Goal: Task Accomplishment & Management: Manage account settings

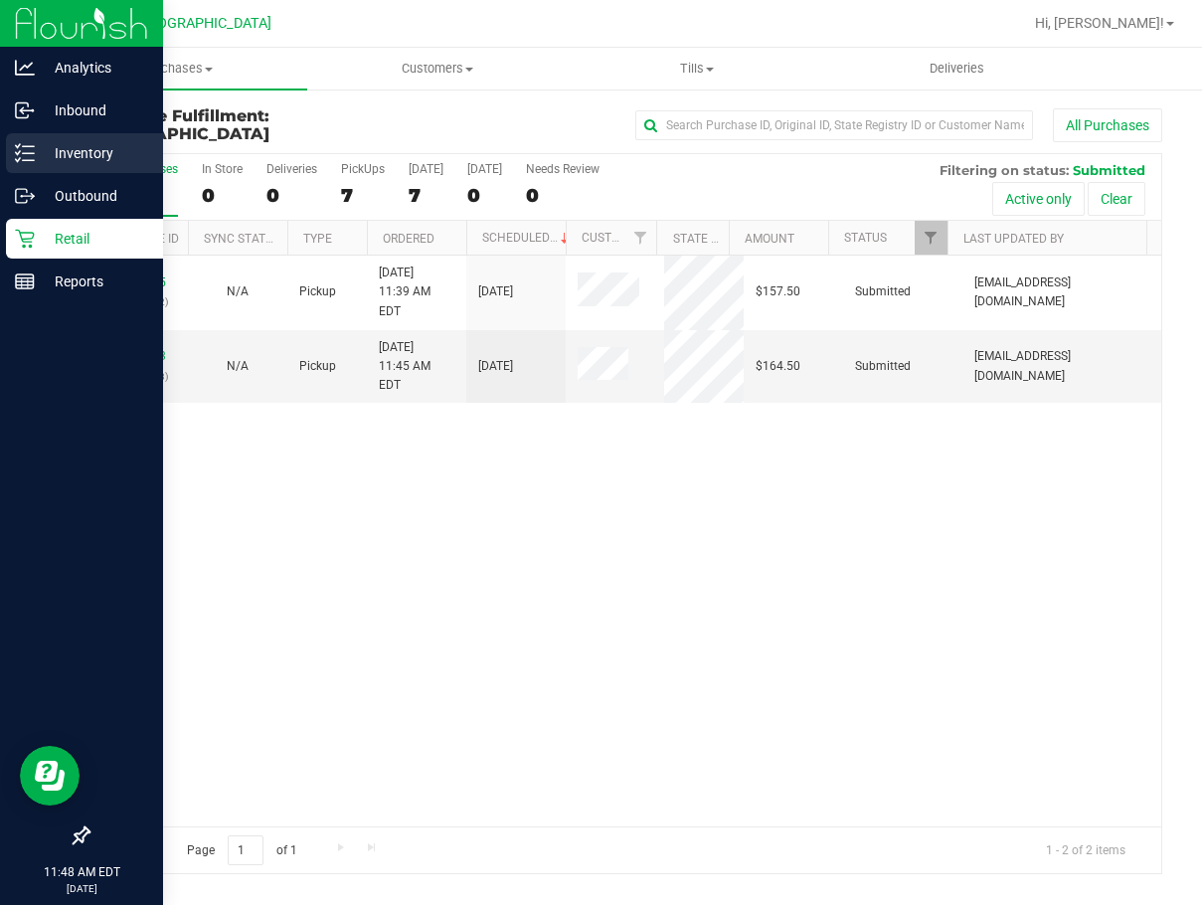
click at [25, 160] on line at bounding box center [28, 160] width 11 height 0
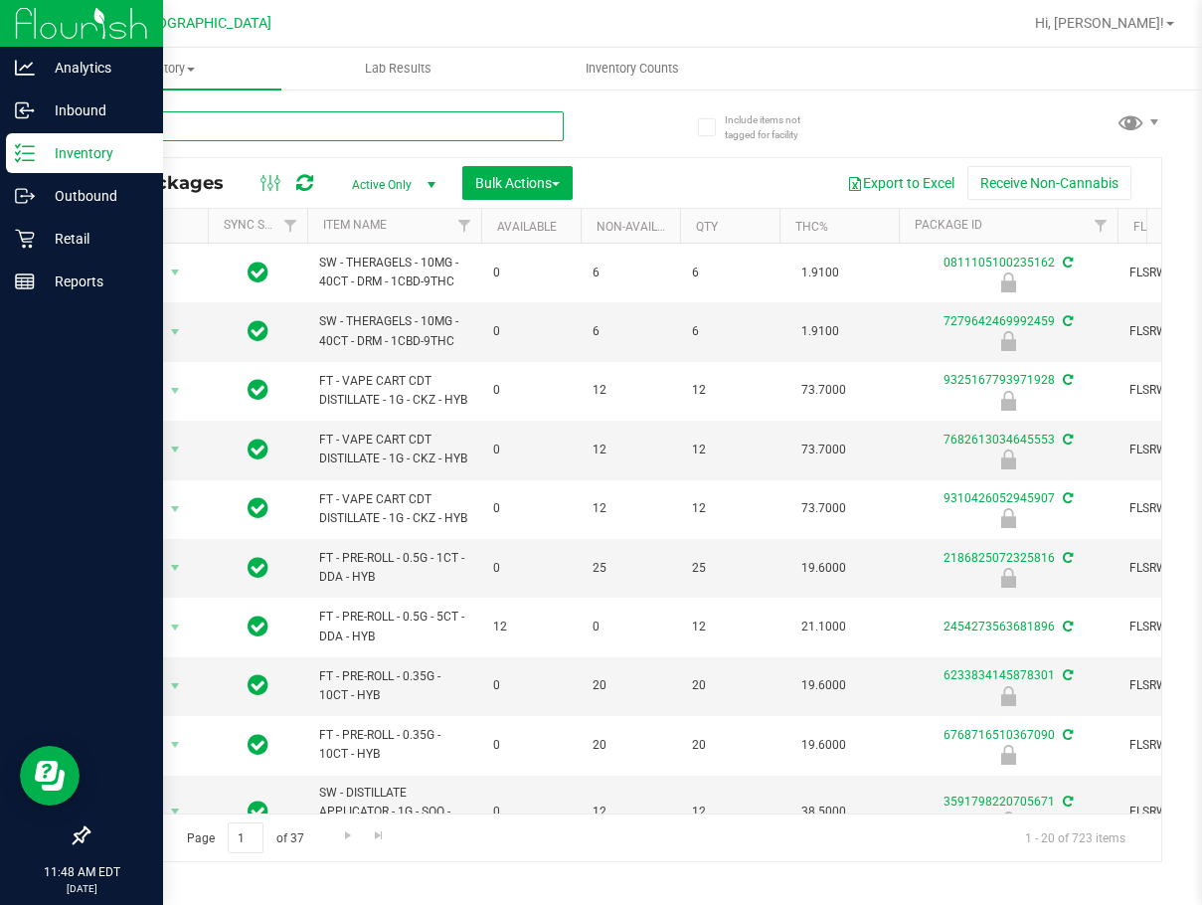
click at [318, 135] on input "text" at bounding box center [325, 126] width 476 height 30
type input "queso"
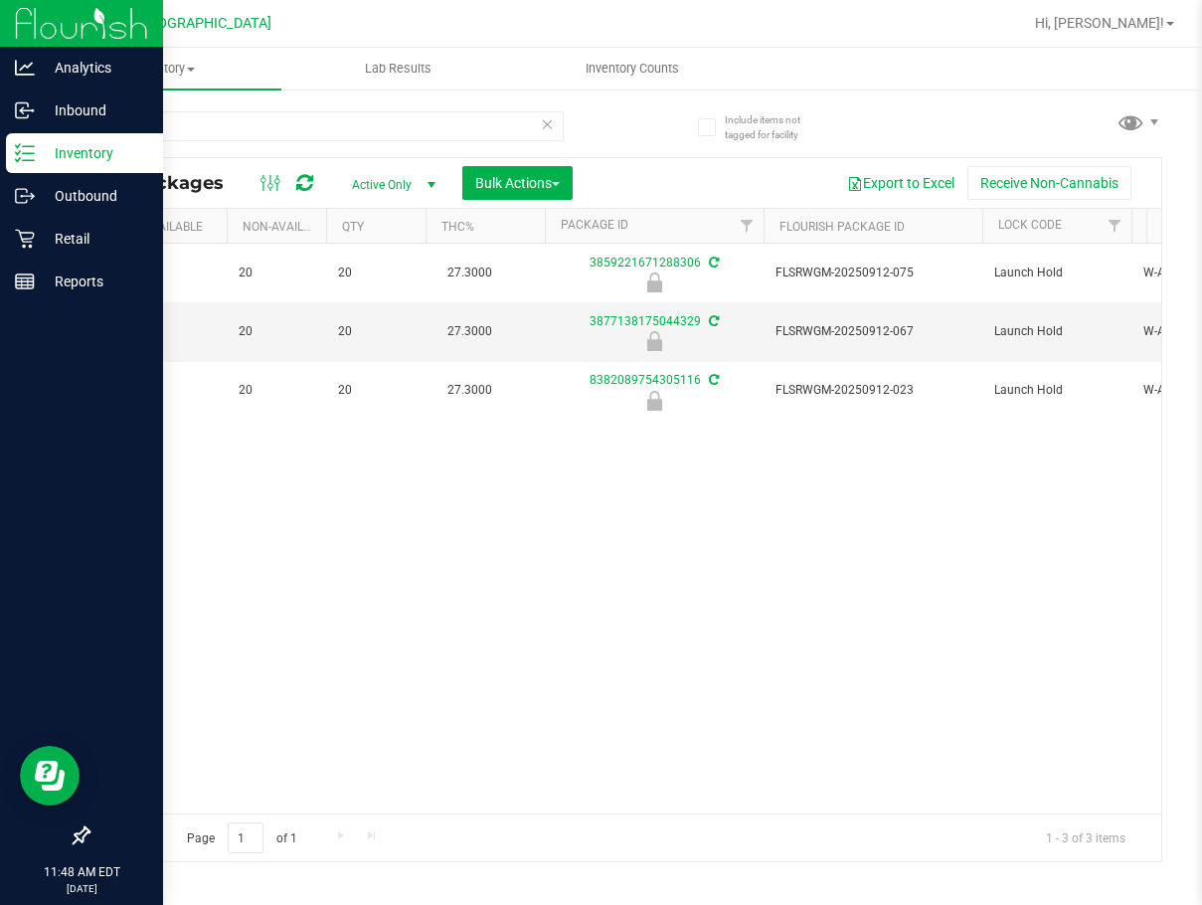
scroll to position [0, 379]
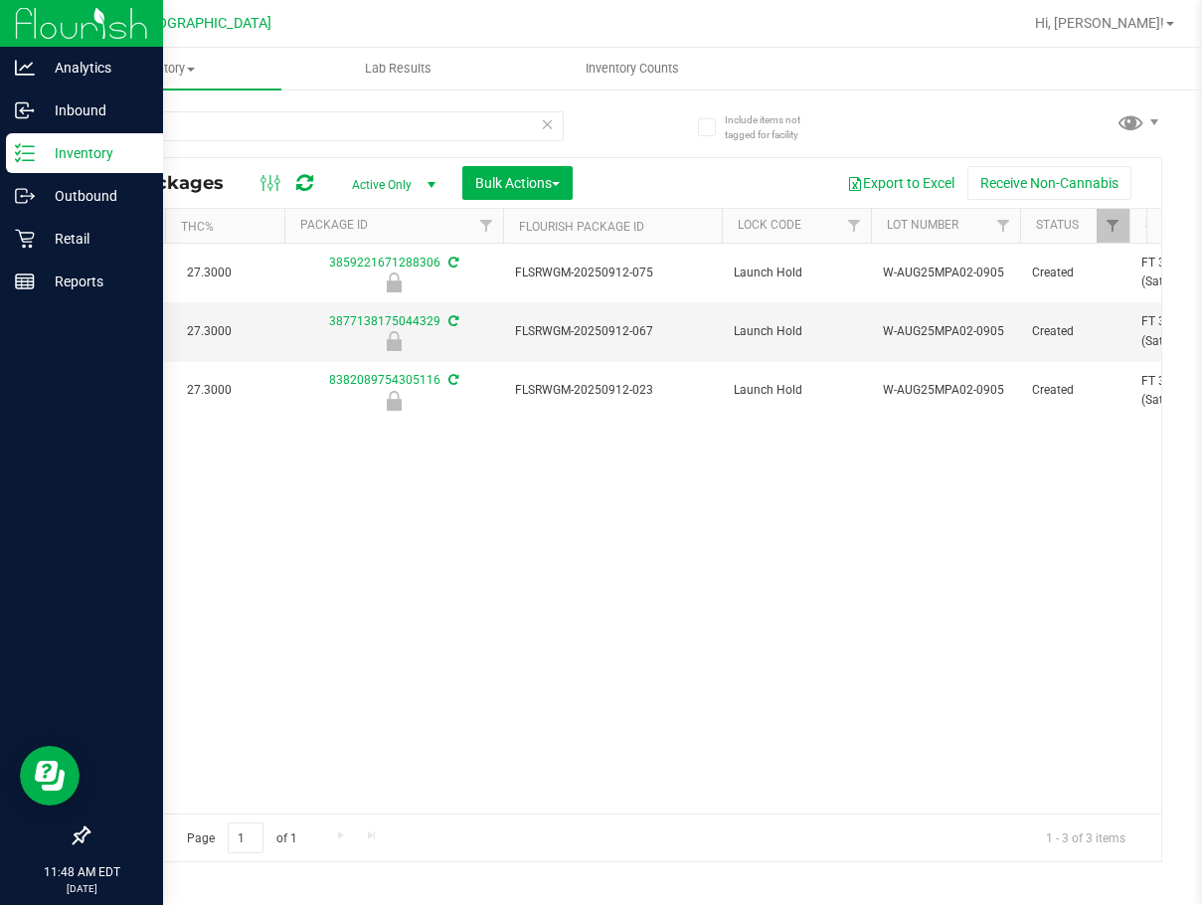
drag, startPoint x: 369, startPoint y: 455, endPoint x: 418, endPoint y: 456, distance: 48.7
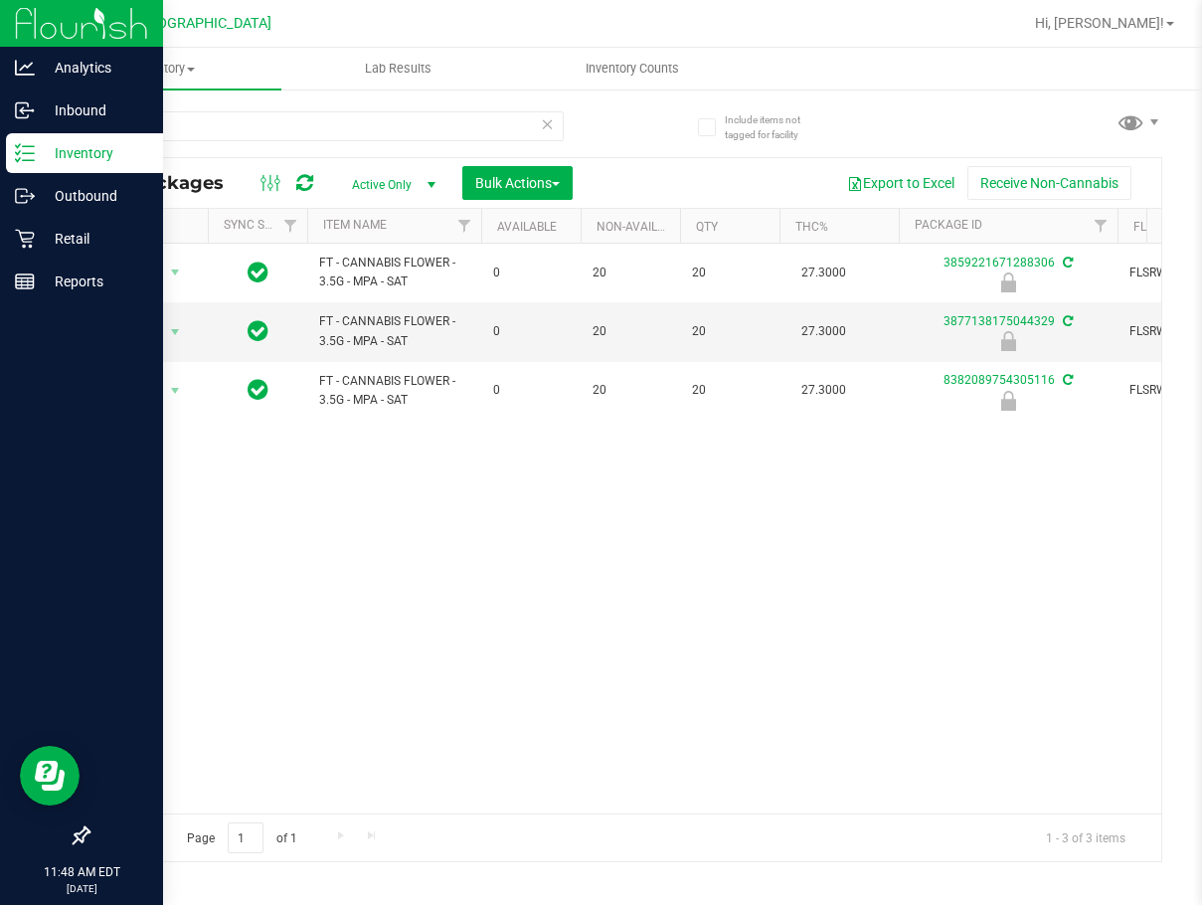
drag, startPoint x: 750, startPoint y: 459, endPoint x: 611, endPoint y: 464, distance: 138.3
click at [870, 49] on ul "Inventory All packages All inventory Waste log Create inventory Lab Results Inv…" at bounding box center [649, 69] width 1202 height 43
click at [21, 108] on icon at bounding box center [25, 110] width 20 height 20
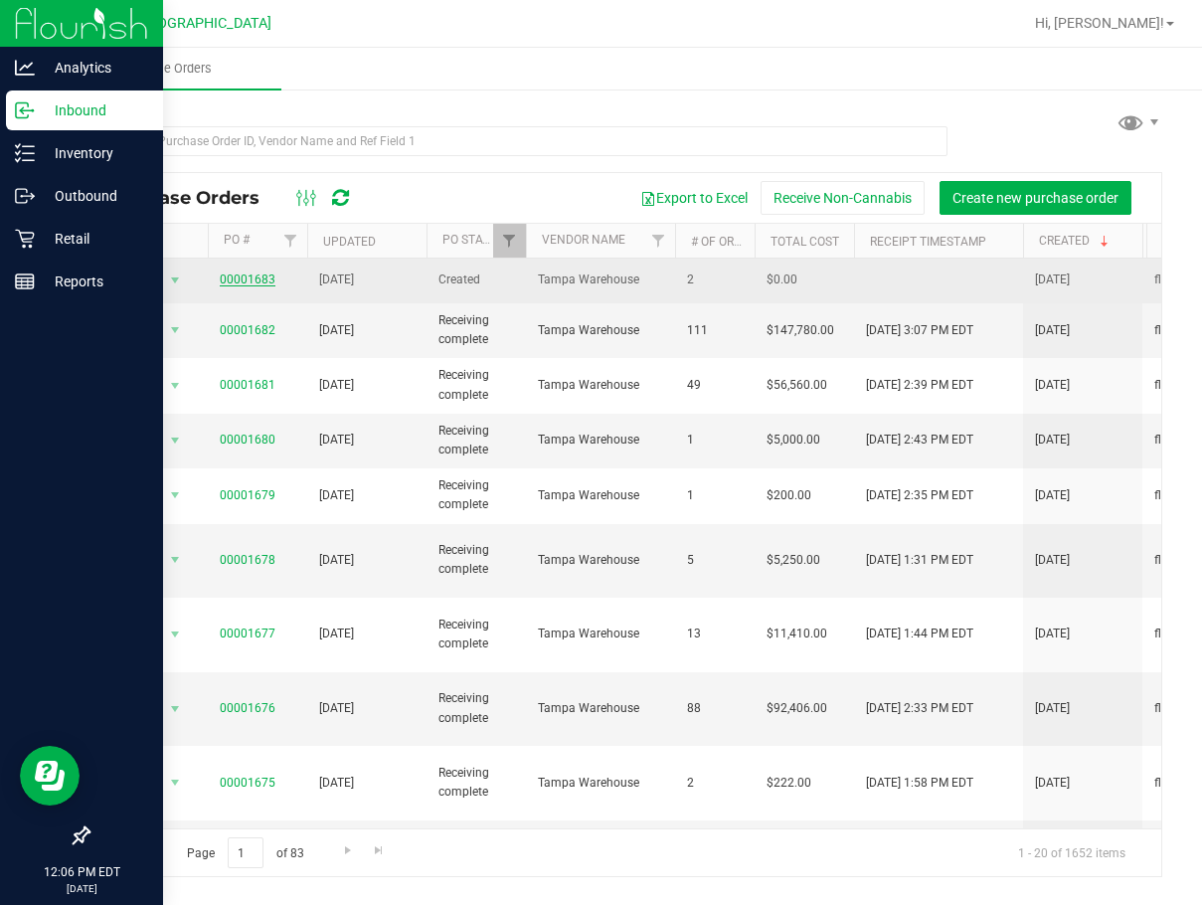
click at [253, 278] on link "00001683" at bounding box center [248, 279] width 56 height 14
click at [249, 279] on link "00001683" at bounding box center [248, 279] width 56 height 14
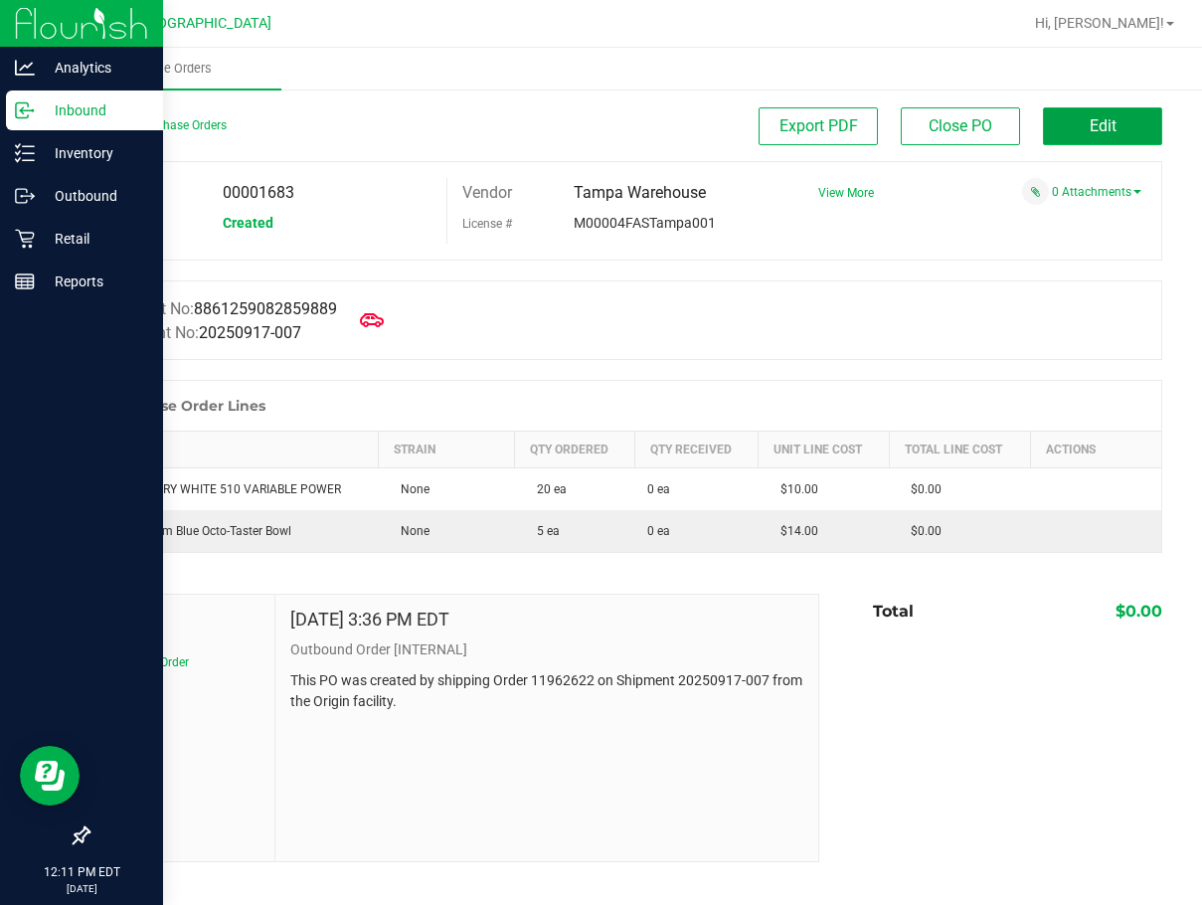
click at [1086, 131] on button "Edit" at bounding box center [1102, 126] width 119 height 38
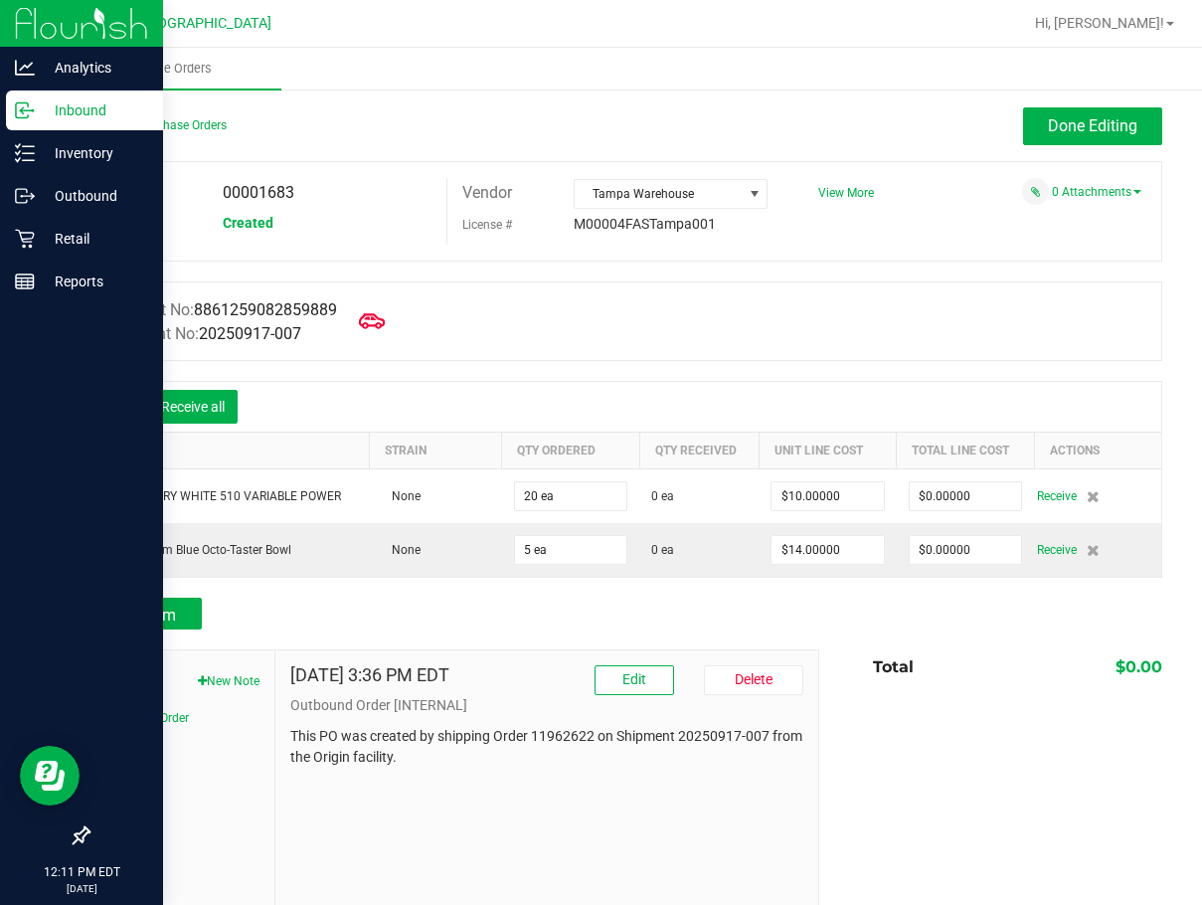
click at [379, 319] on icon at bounding box center [372, 321] width 26 height 26
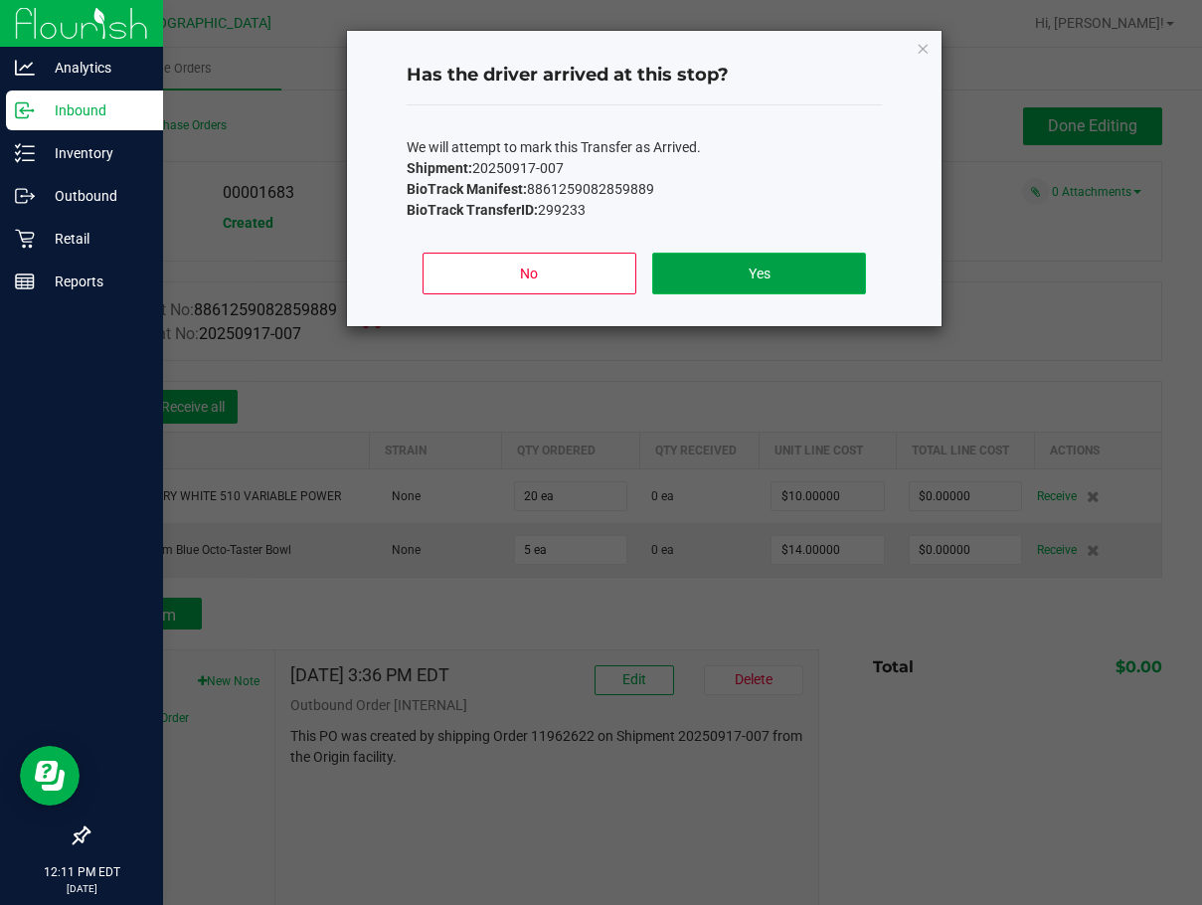
click at [765, 275] on button "Yes" at bounding box center [759, 273] width 214 height 42
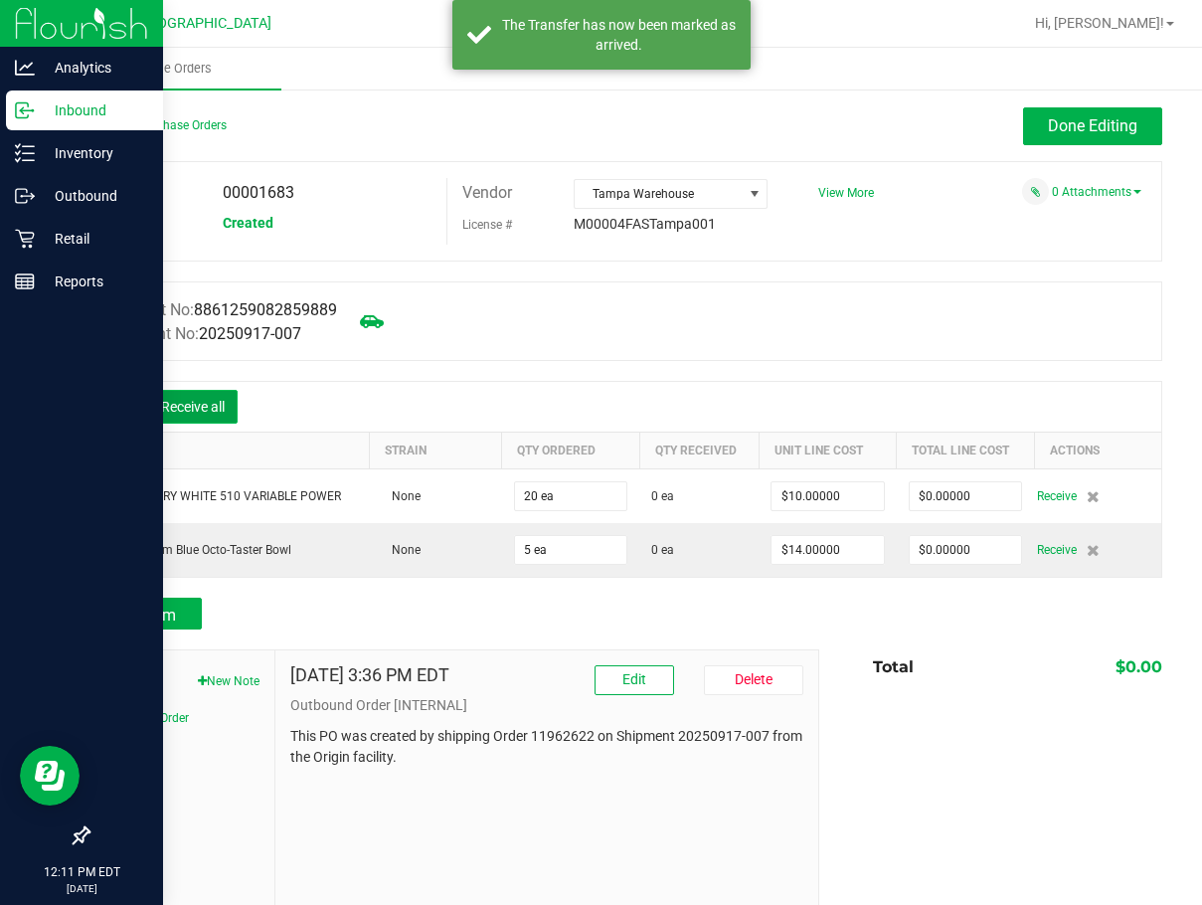
click at [204, 407] on button "Receive all" at bounding box center [192, 407] width 89 height 34
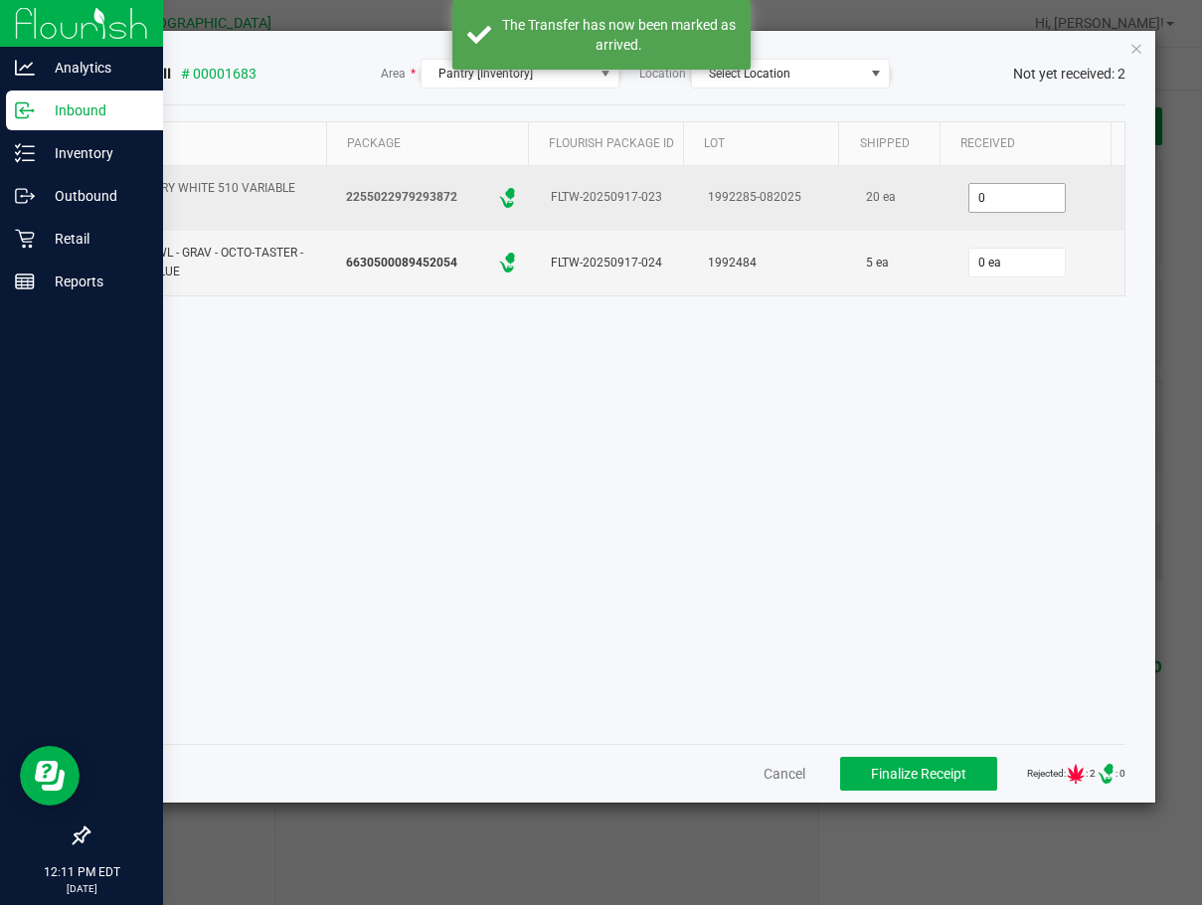
click at [1000, 198] on input "0" at bounding box center [1016, 198] width 95 height 28
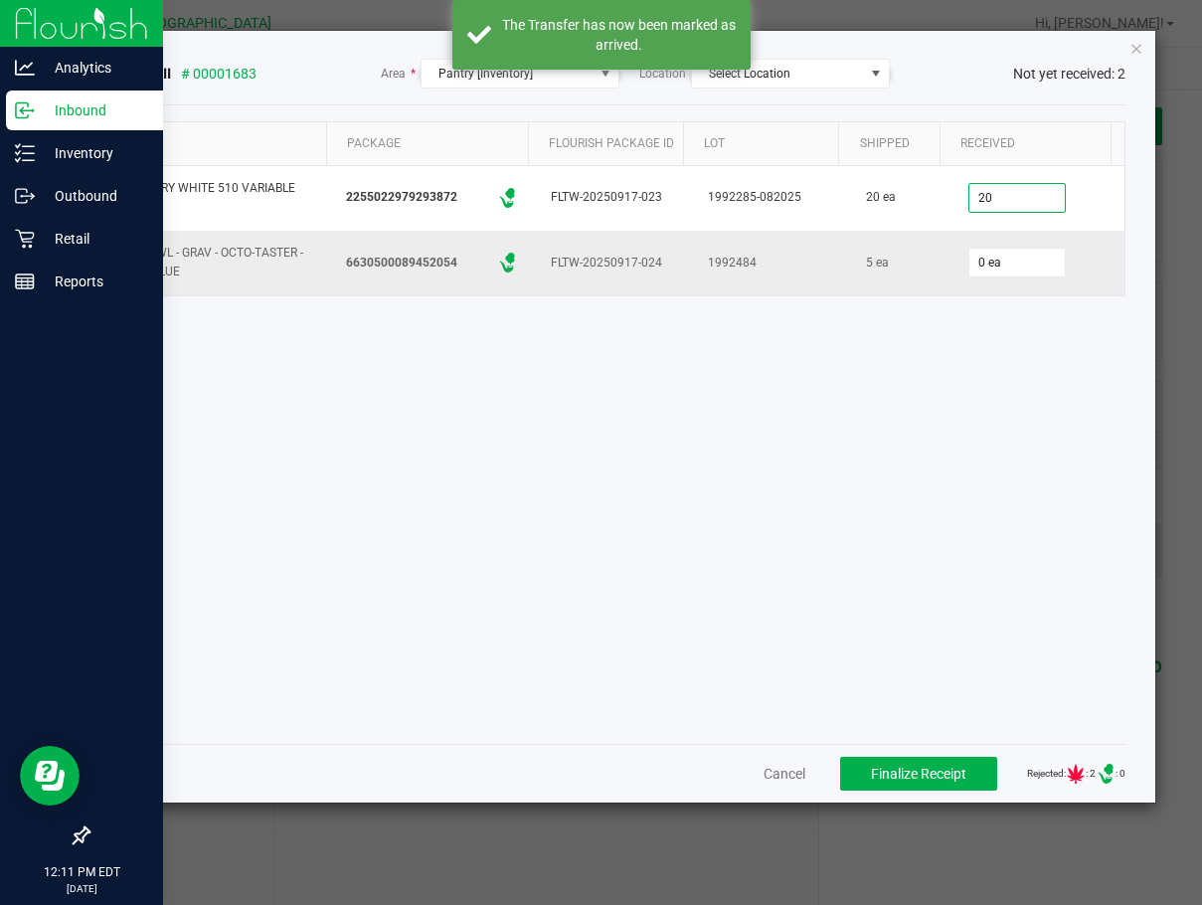
type input "20 ea"
click at [879, 263] on div "5 ea" at bounding box center [900, 263] width 79 height 29
click at [983, 265] on input "0" at bounding box center [1016, 263] width 95 height 28
type input "5 ea"
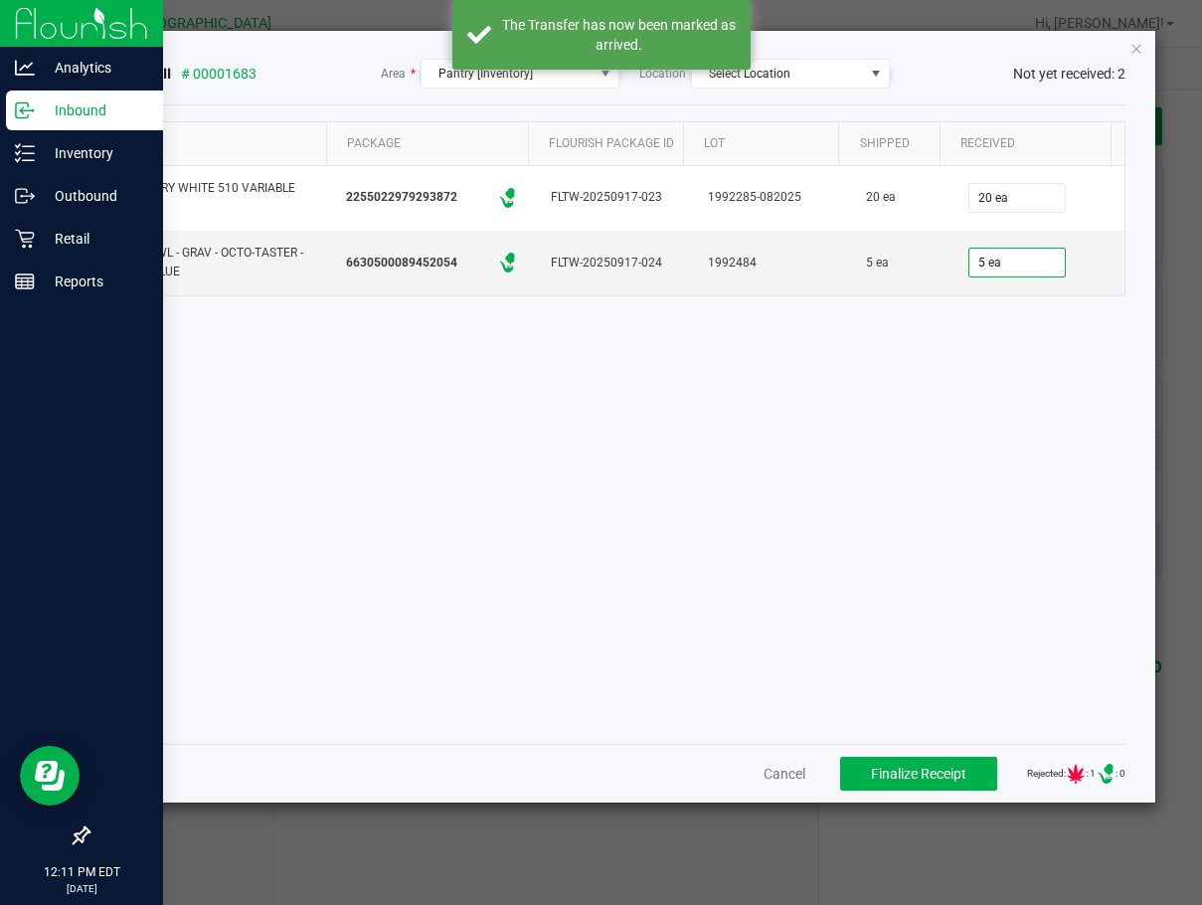
click at [819, 331] on div "Item Package Flourish Package ID Lot Shipped Received FT BATTERY WHITE 510 VARI…" at bounding box center [608, 424] width 1034 height 606
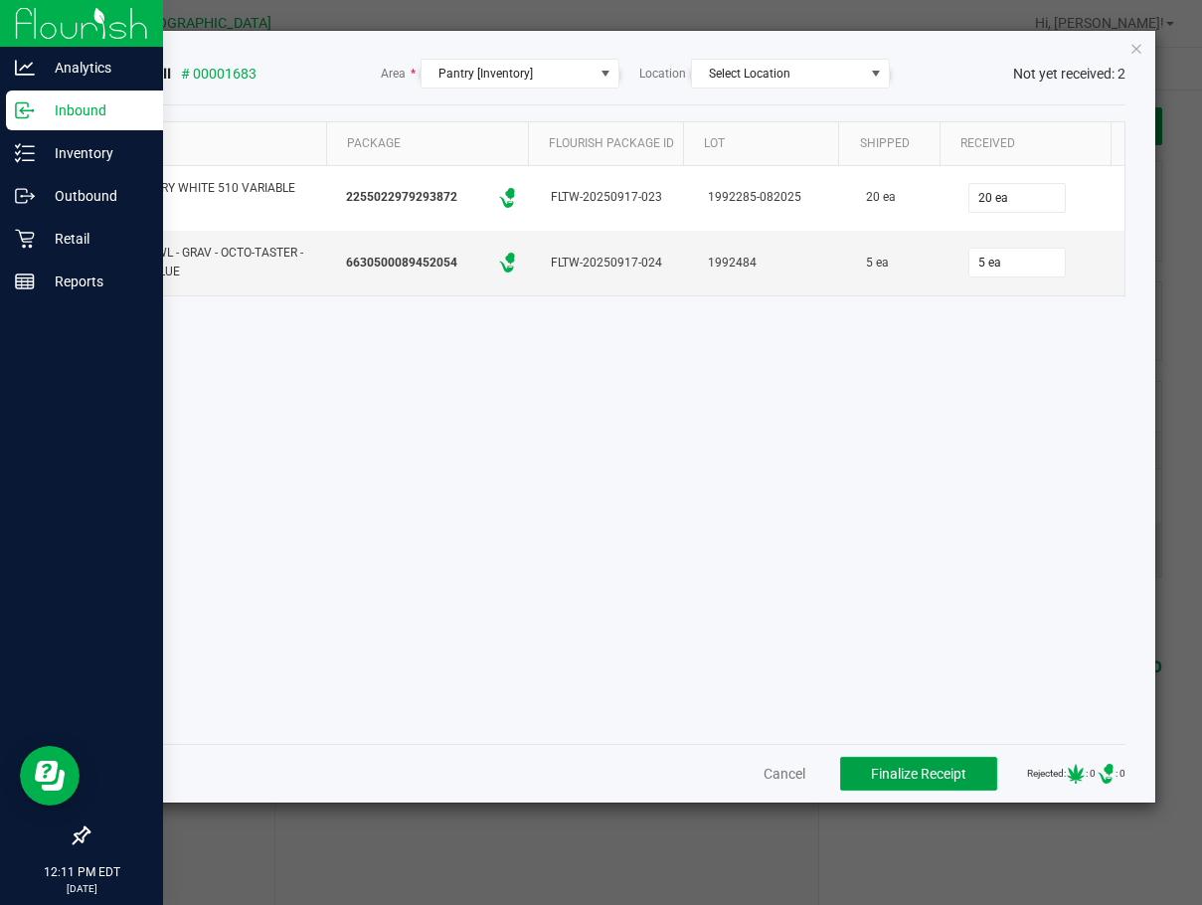
click at [894, 771] on span "Finalize Receipt" at bounding box center [918, 773] width 95 height 16
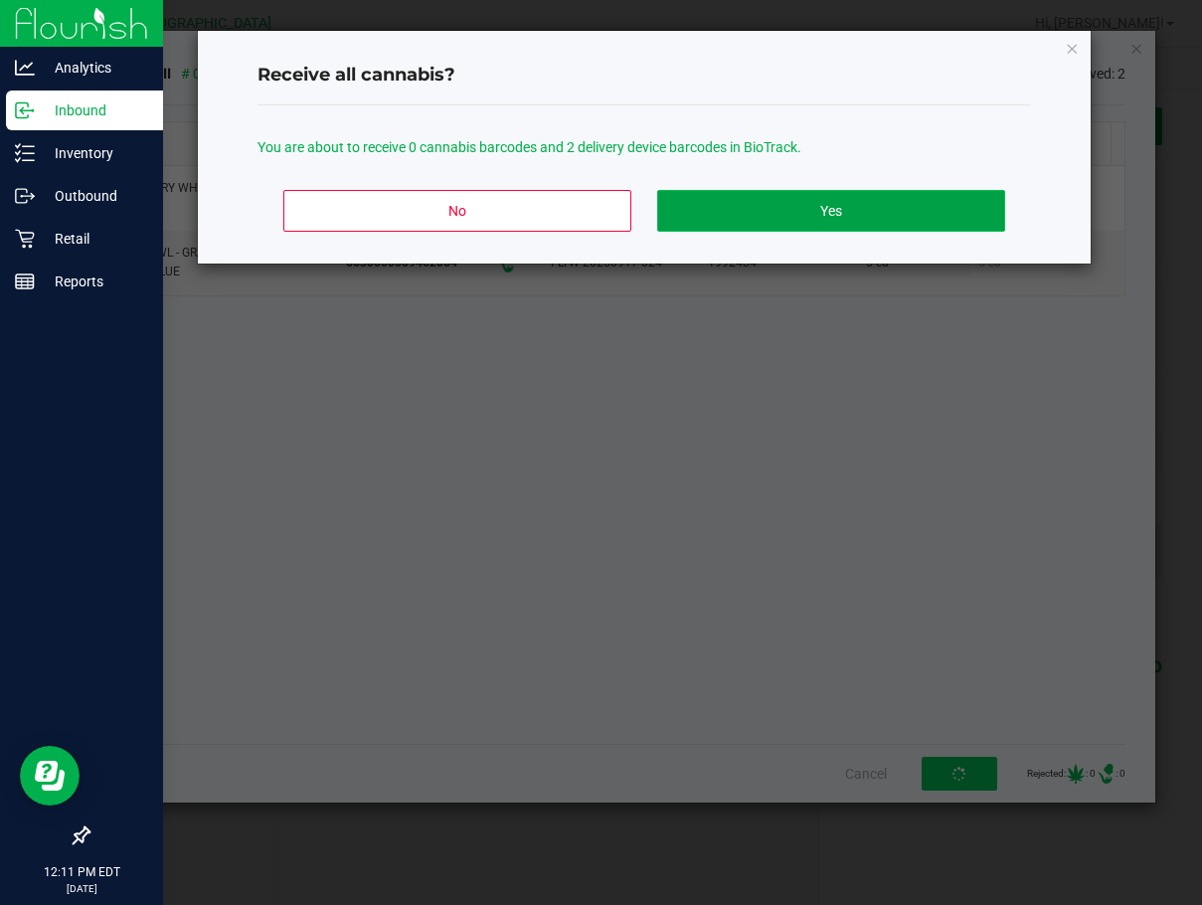
click at [839, 211] on button "Yes" at bounding box center [831, 211] width 348 height 42
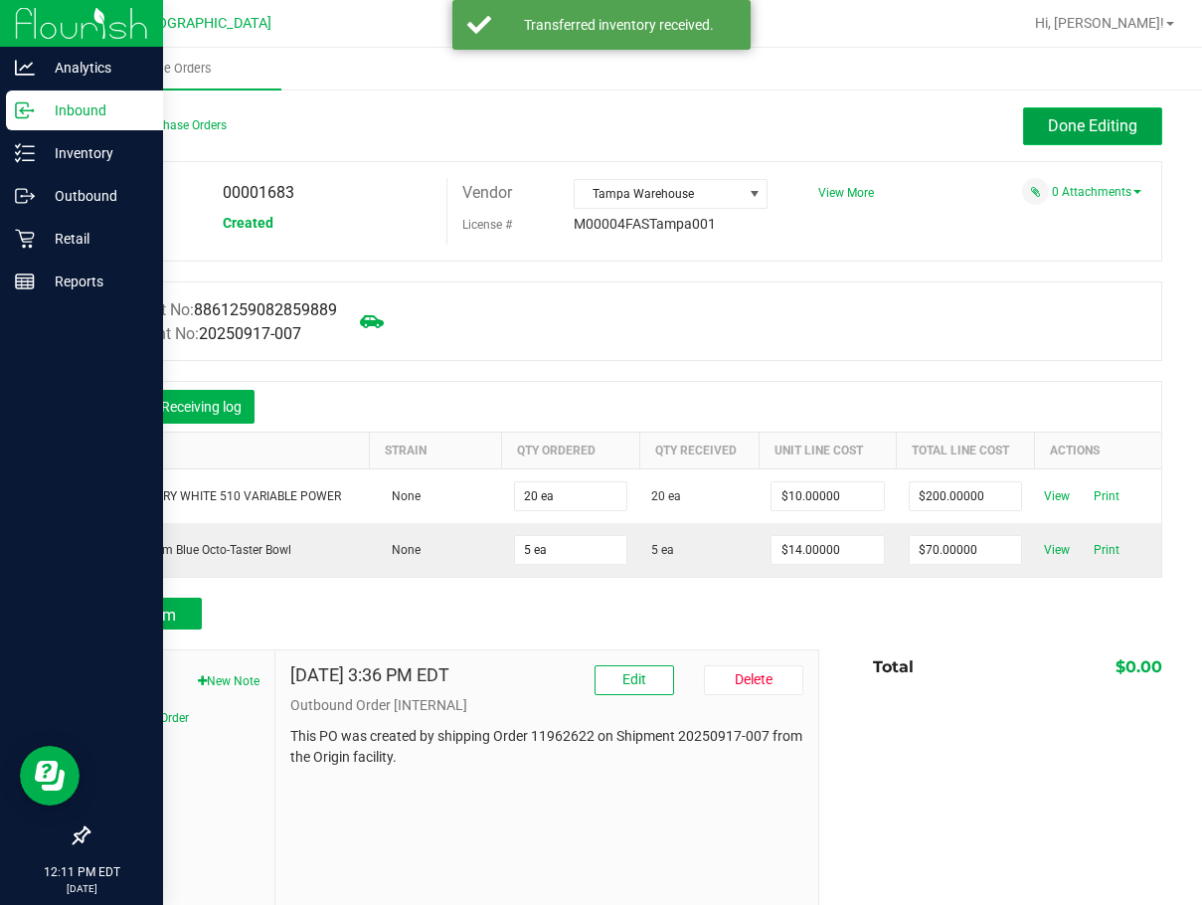
click at [1036, 141] on button "Done Editing" at bounding box center [1092, 126] width 139 height 38
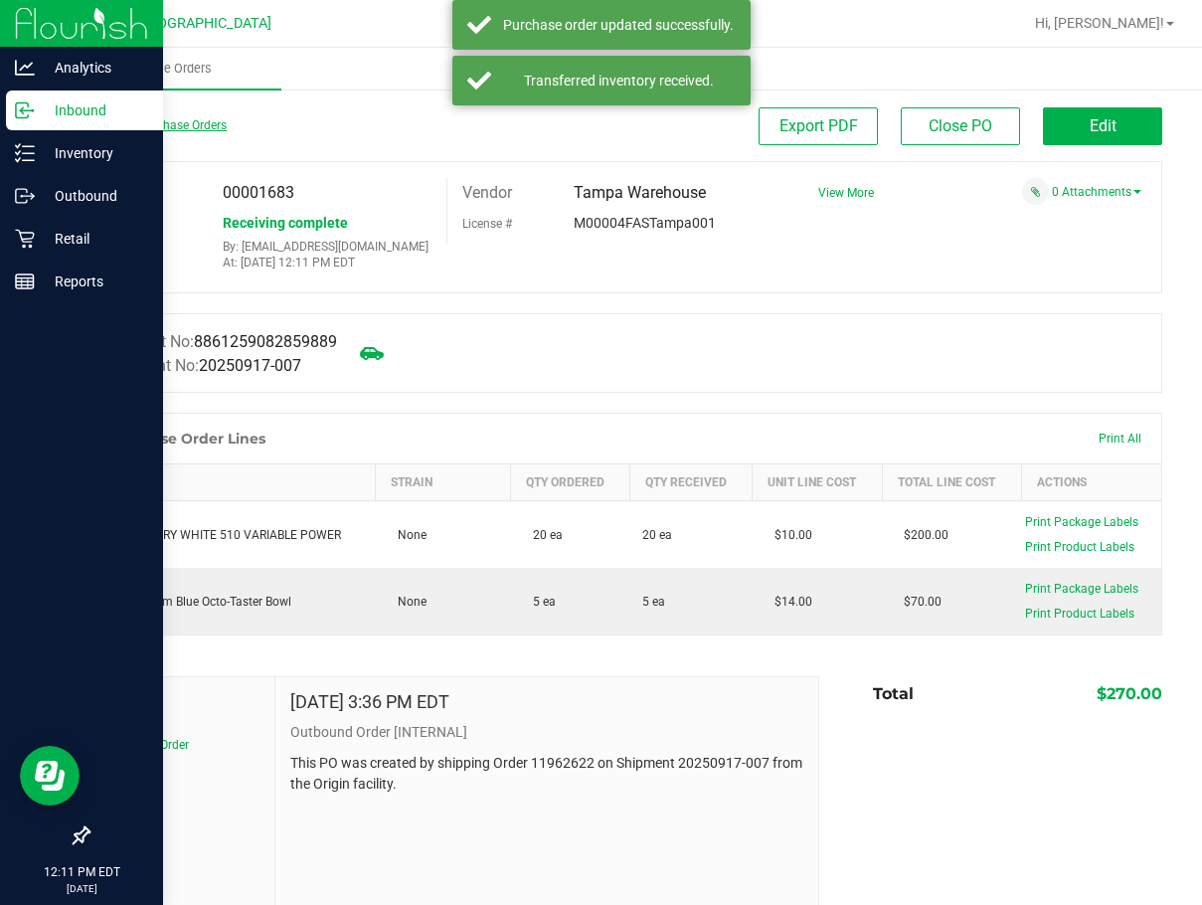
click at [158, 123] on link "Back to Purchase Orders" at bounding box center [156, 125] width 139 height 14
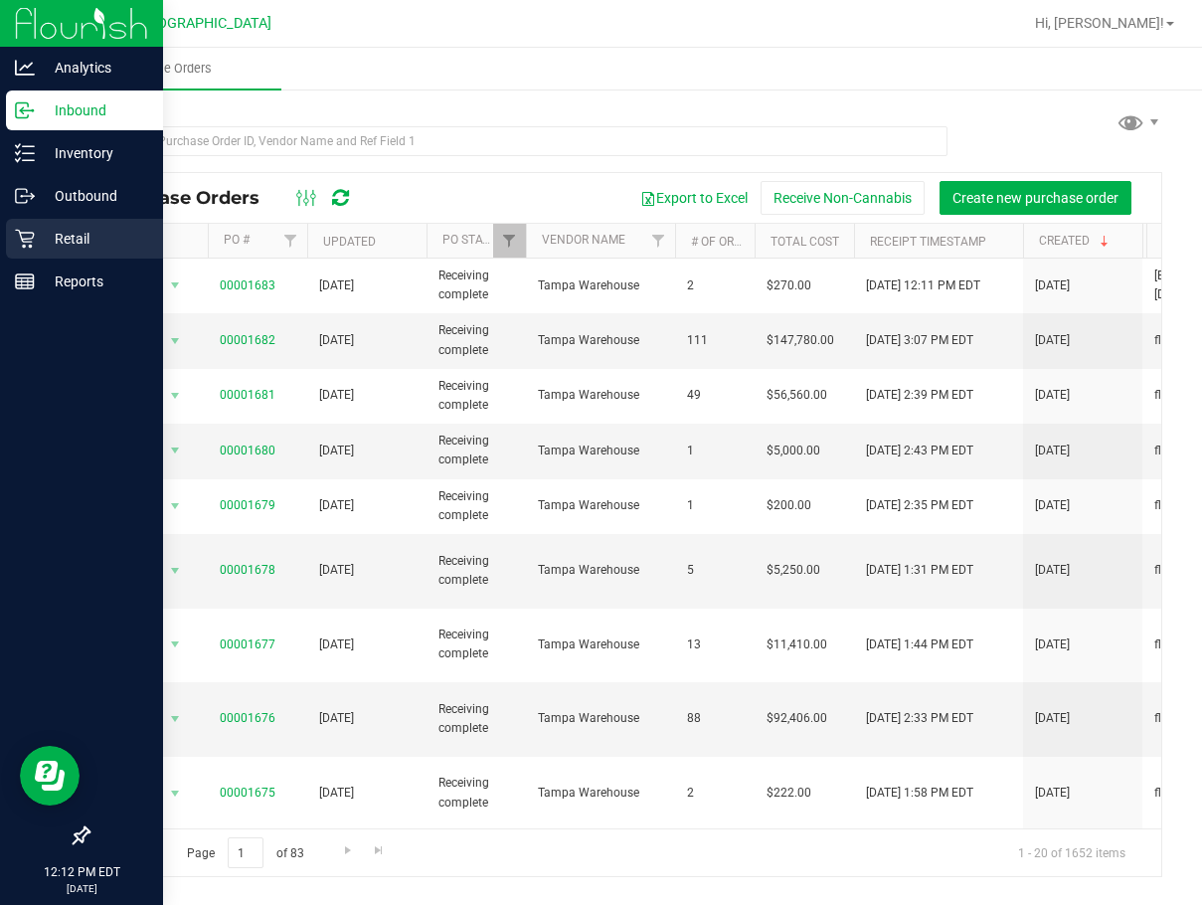
click at [23, 229] on icon at bounding box center [25, 239] width 20 height 20
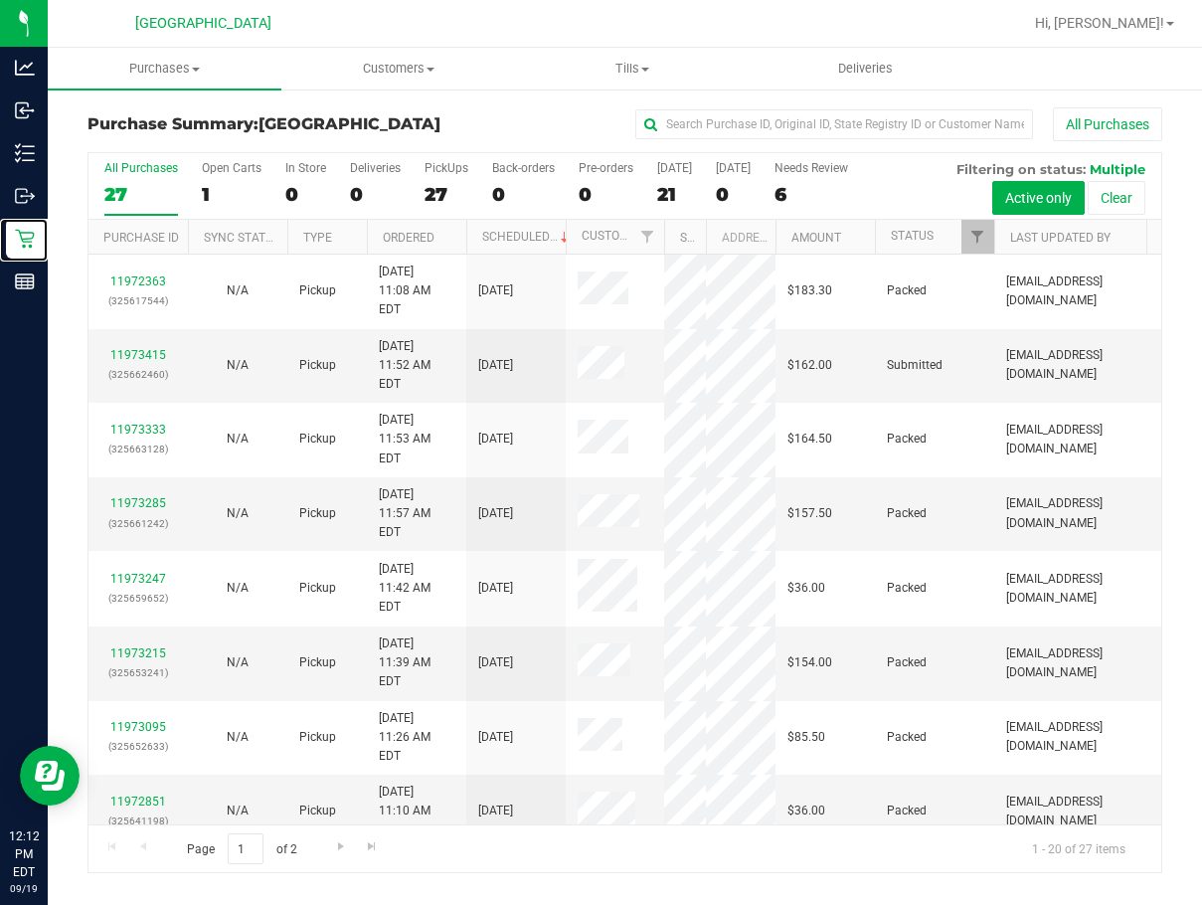
drag, startPoint x: 616, startPoint y: 241, endPoint x: 691, endPoint y: 252, distance: 75.4
click at [691, 252] on div "Purchase ID Sync Status Type Ordered Scheduled Customer State Registry ID Addre…" at bounding box center [617, 237] width 1059 height 34
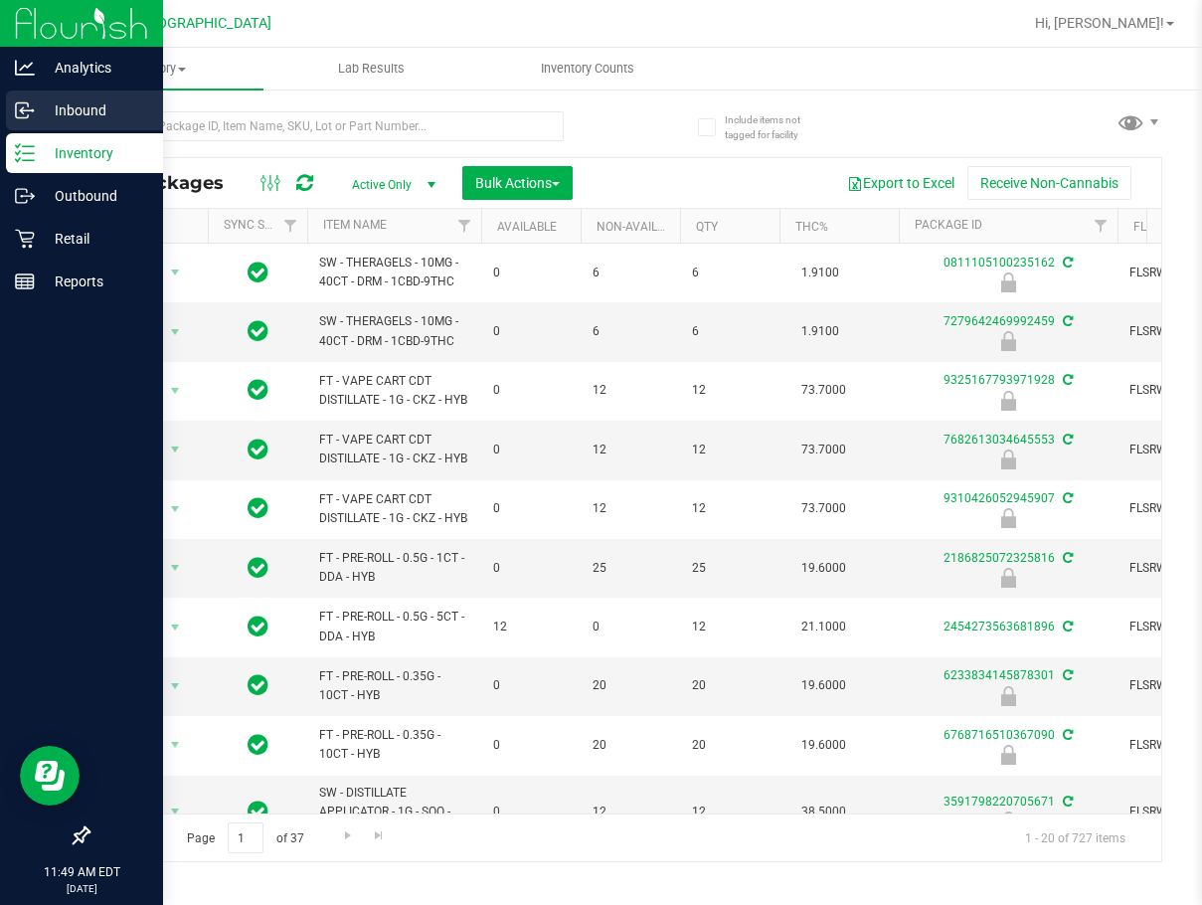
click at [54, 122] on div "Inbound" at bounding box center [84, 110] width 157 height 40
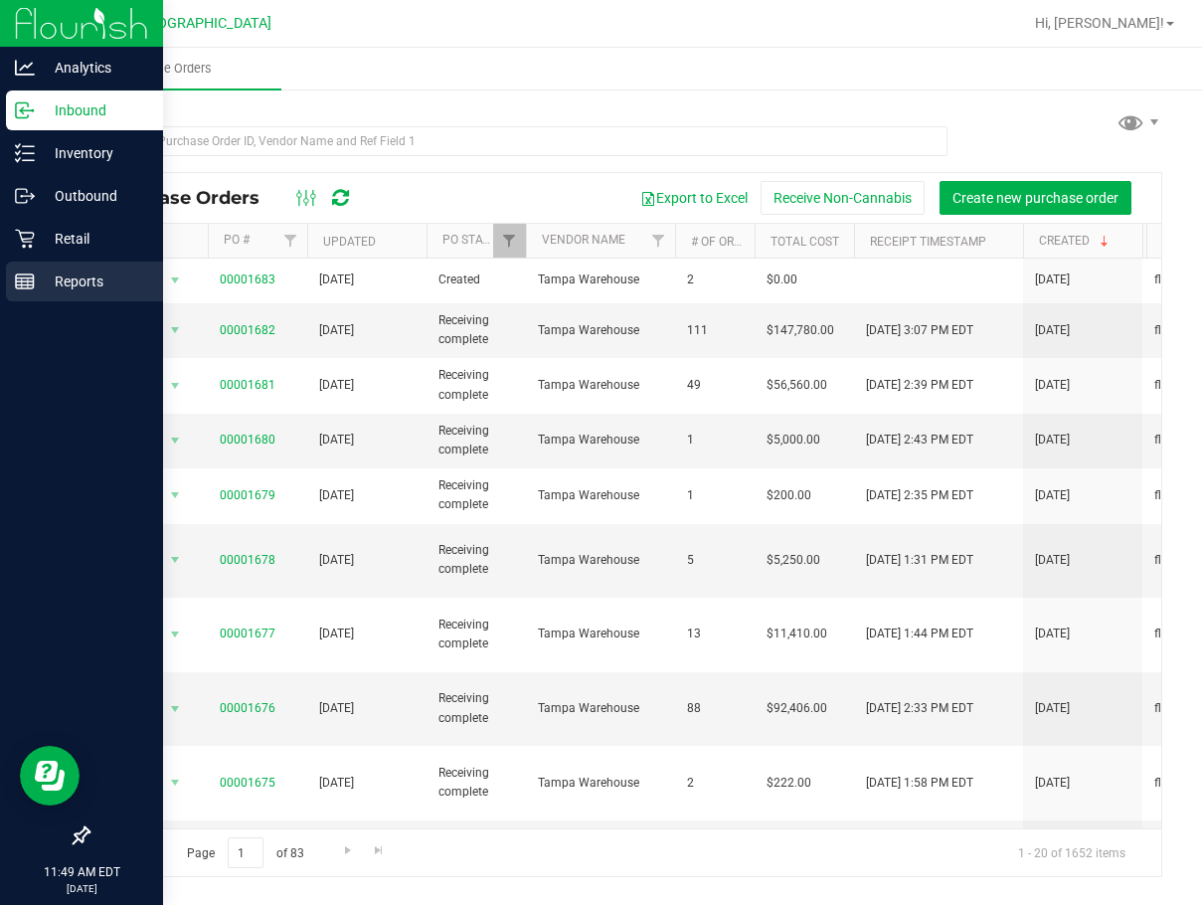
click at [74, 282] on p "Reports" at bounding box center [94, 281] width 119 height 24
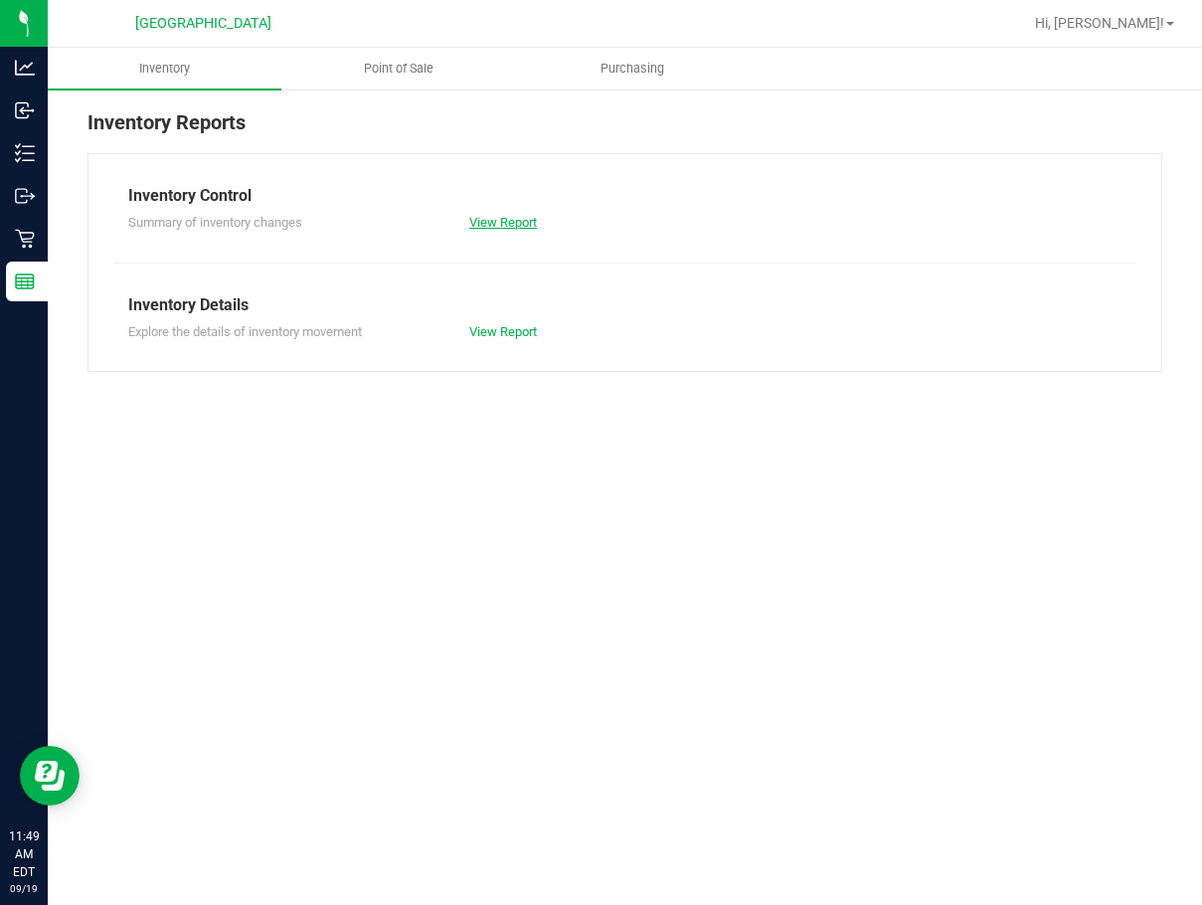
click at [507, 226] on link "View Report" at bounding box center [503, 222] width 68 height 15
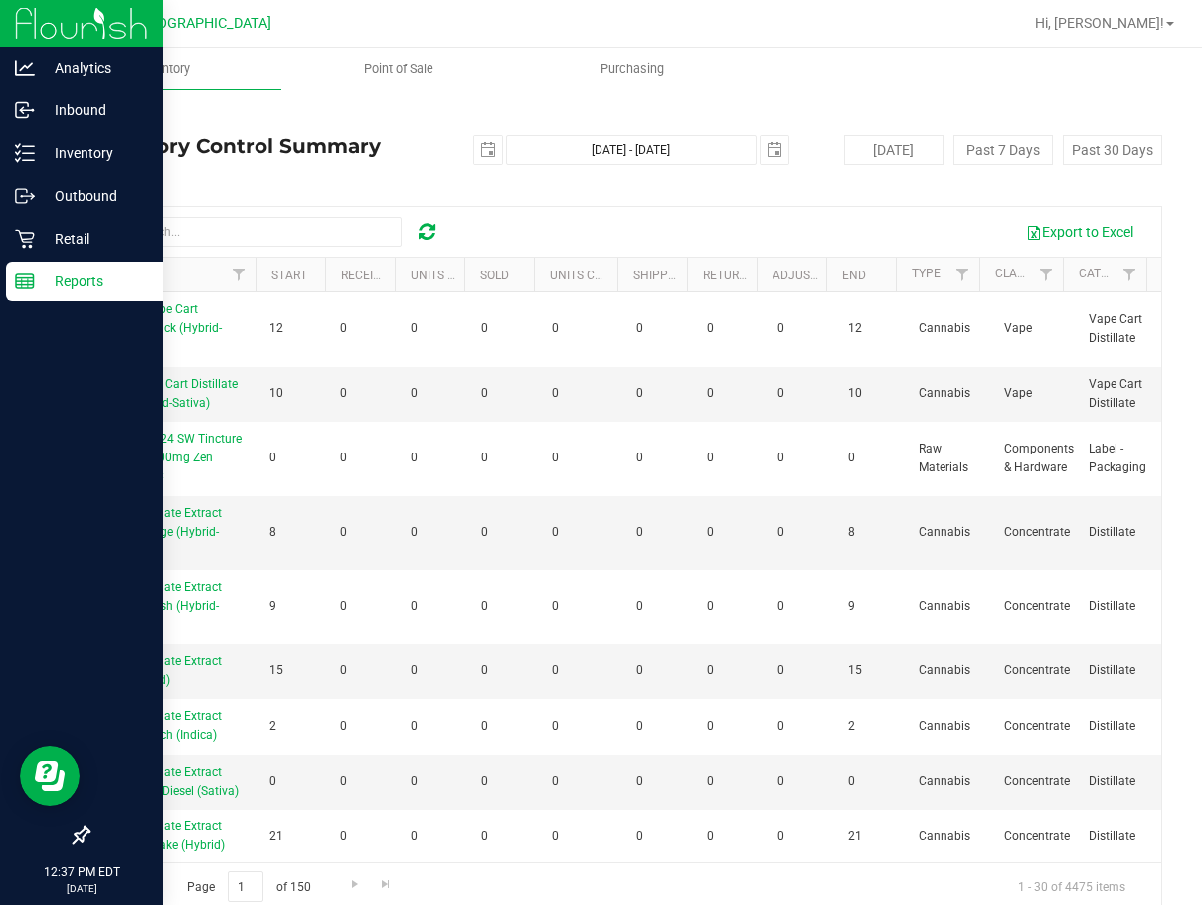
click at [24, 292] on div "Reports" at bounding box center [84, 281] width 157 height 40
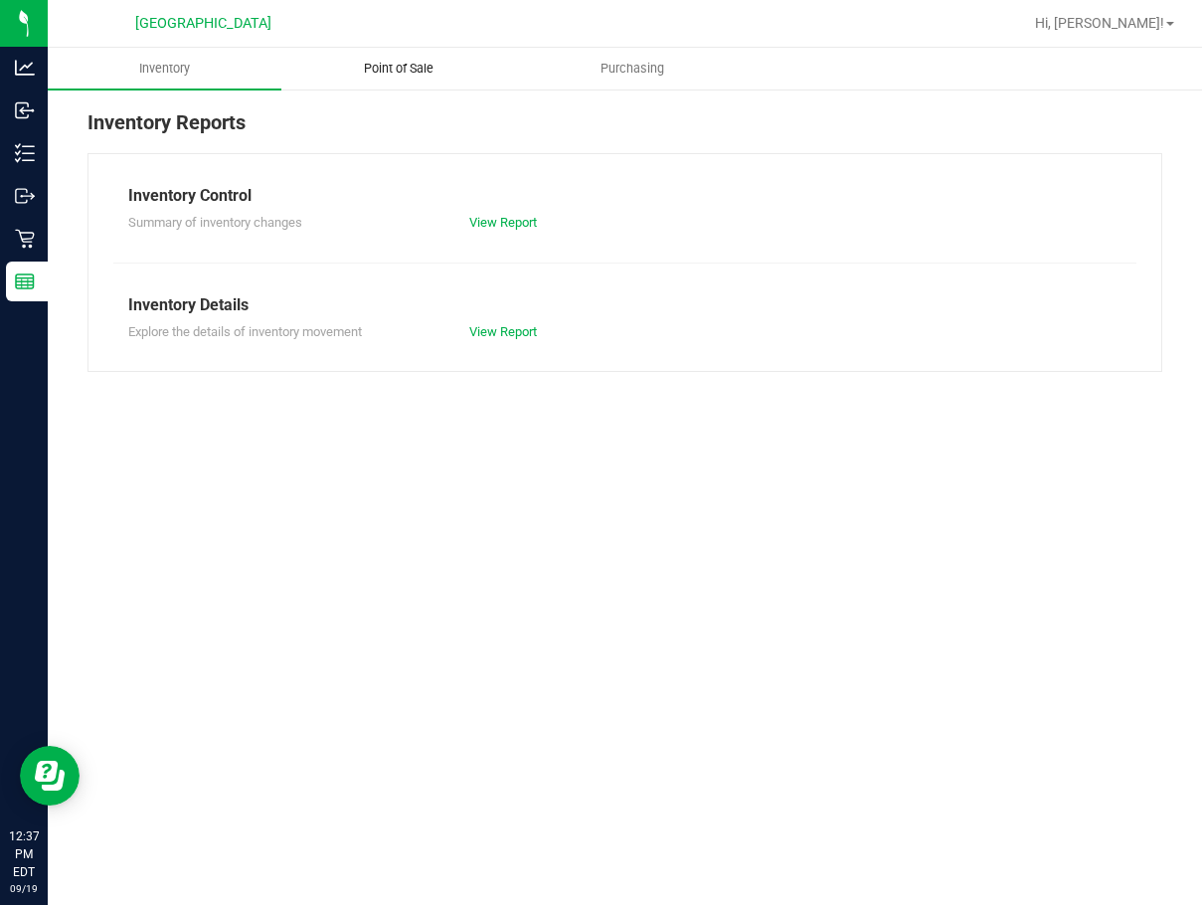
click at [376, 68] on span "Point of Sale" at bounding box center [398, 69] width 123 height 18
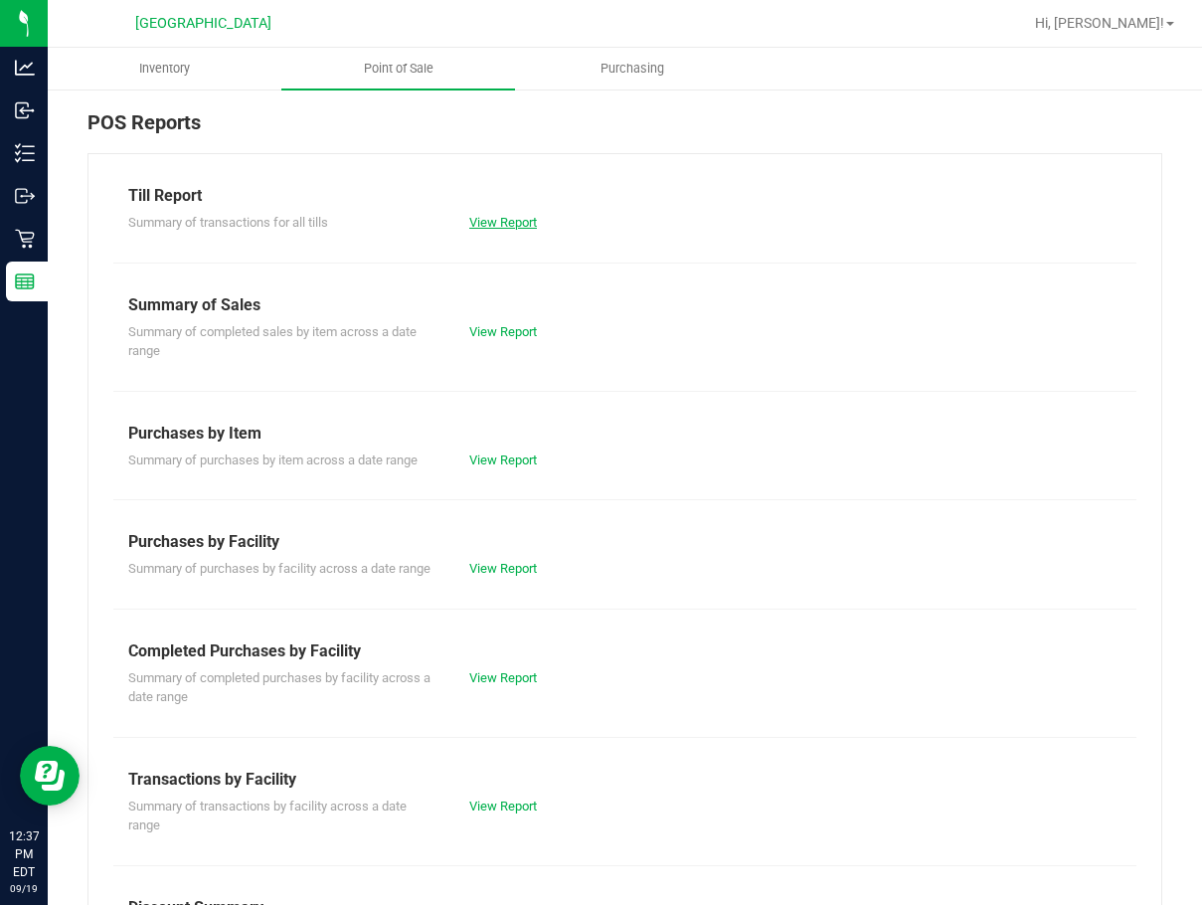
click at [480, 222] on link "View Report" at bounding box center [503, 222] width 68 height 15
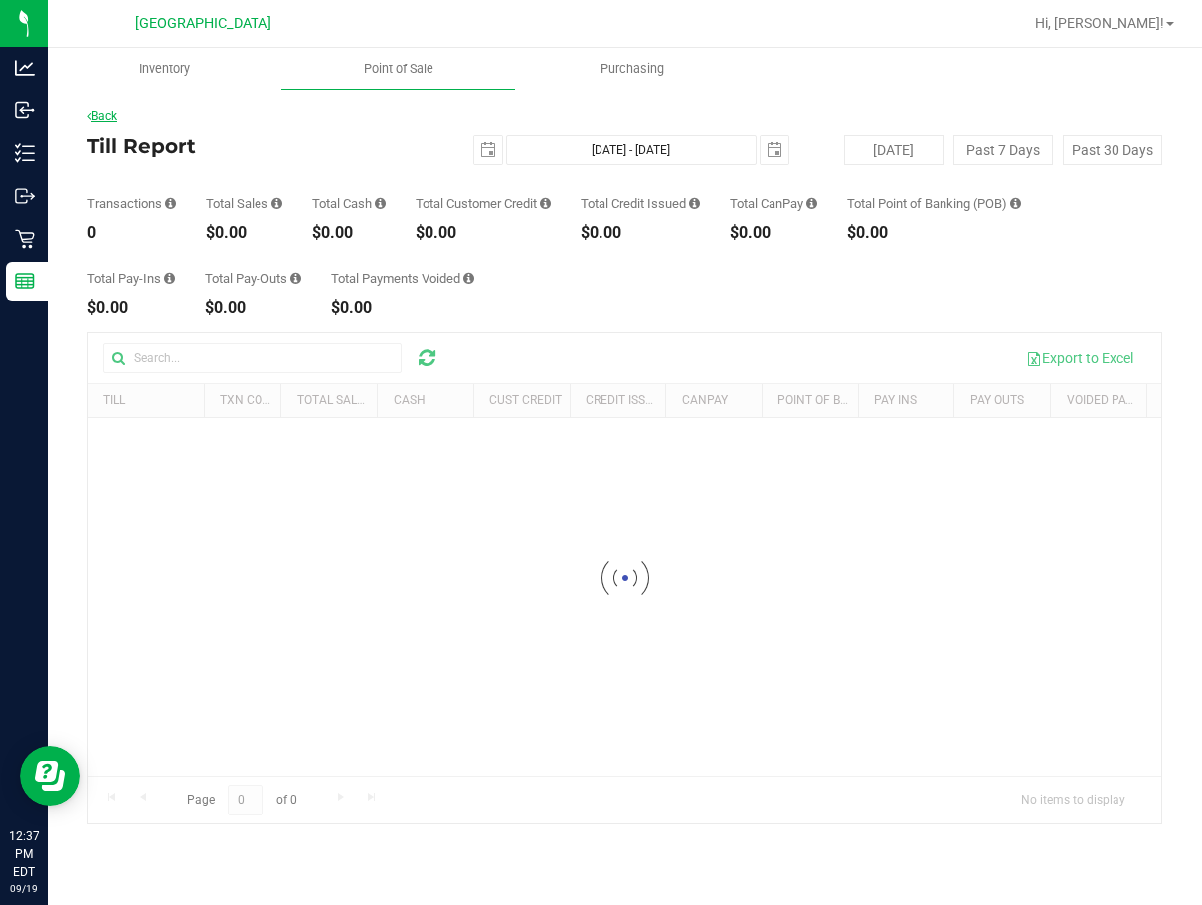
click at [117, 110] on link "Back" at bounding box center [102, 116] width 30 height 14
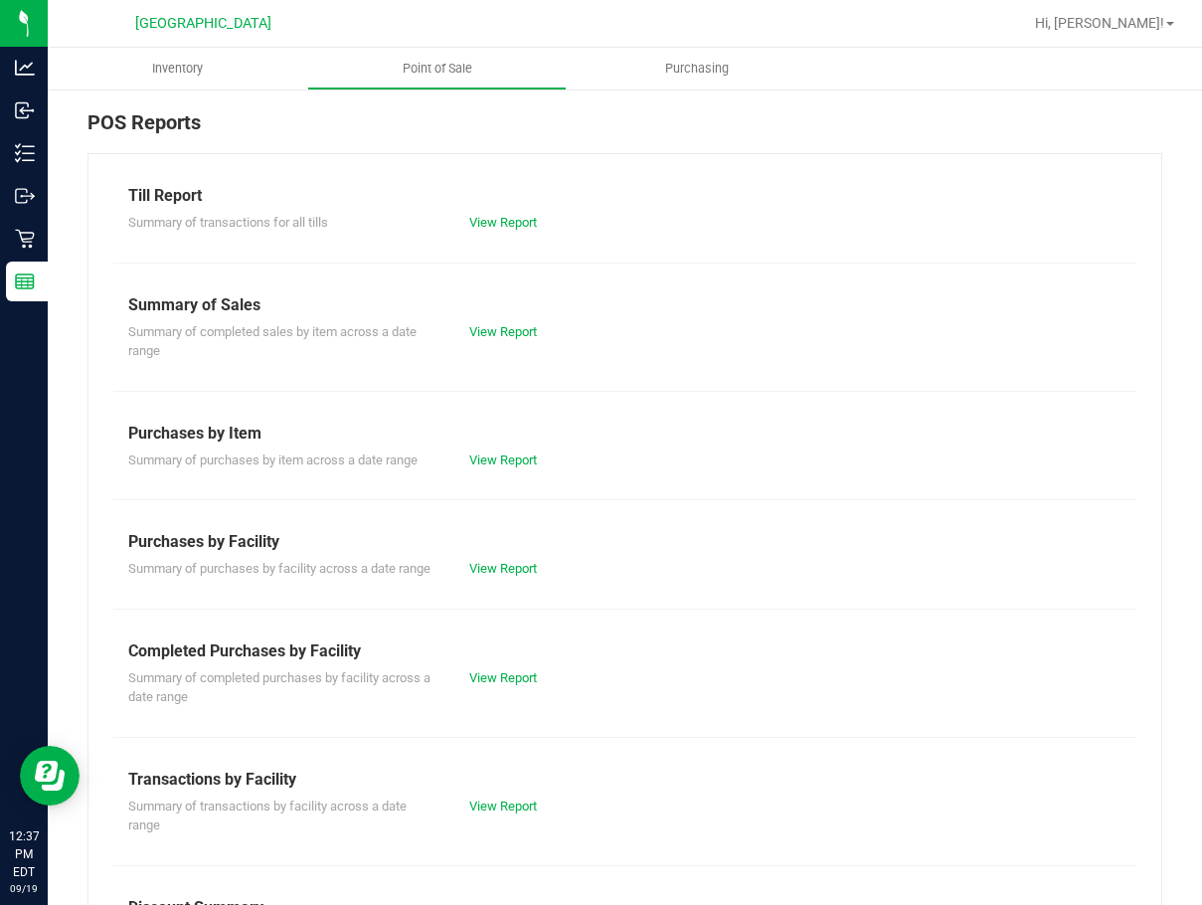
click at [512, 707] on div "Summary of completed purchases by facility across a date range View Report" at bounding box center [624, 685] width 1023 height 44
click at [509, 685] on link "View Report" at bounding box center [503, 677] width 68 height 15
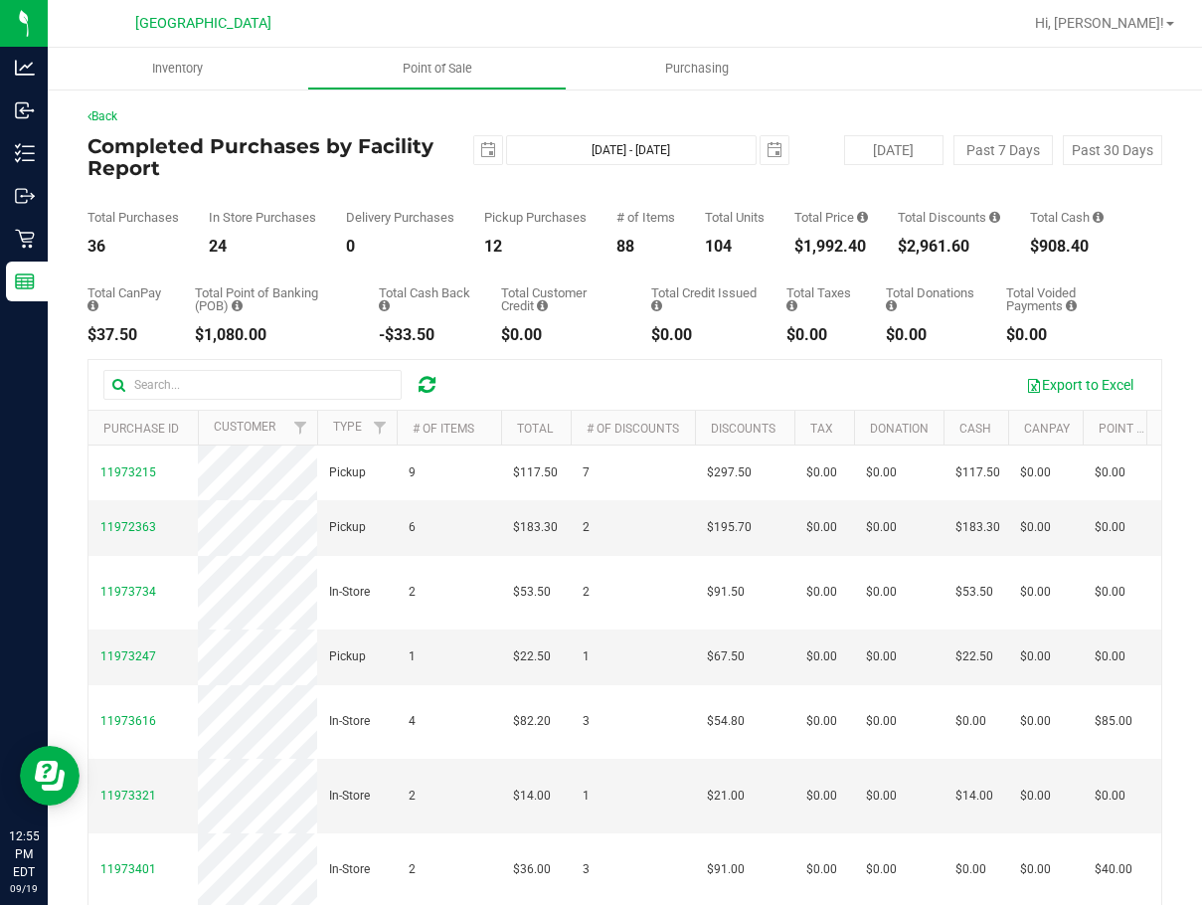
click at [431, 382] on icon at bounding box center [427, 385] width 17 height 20
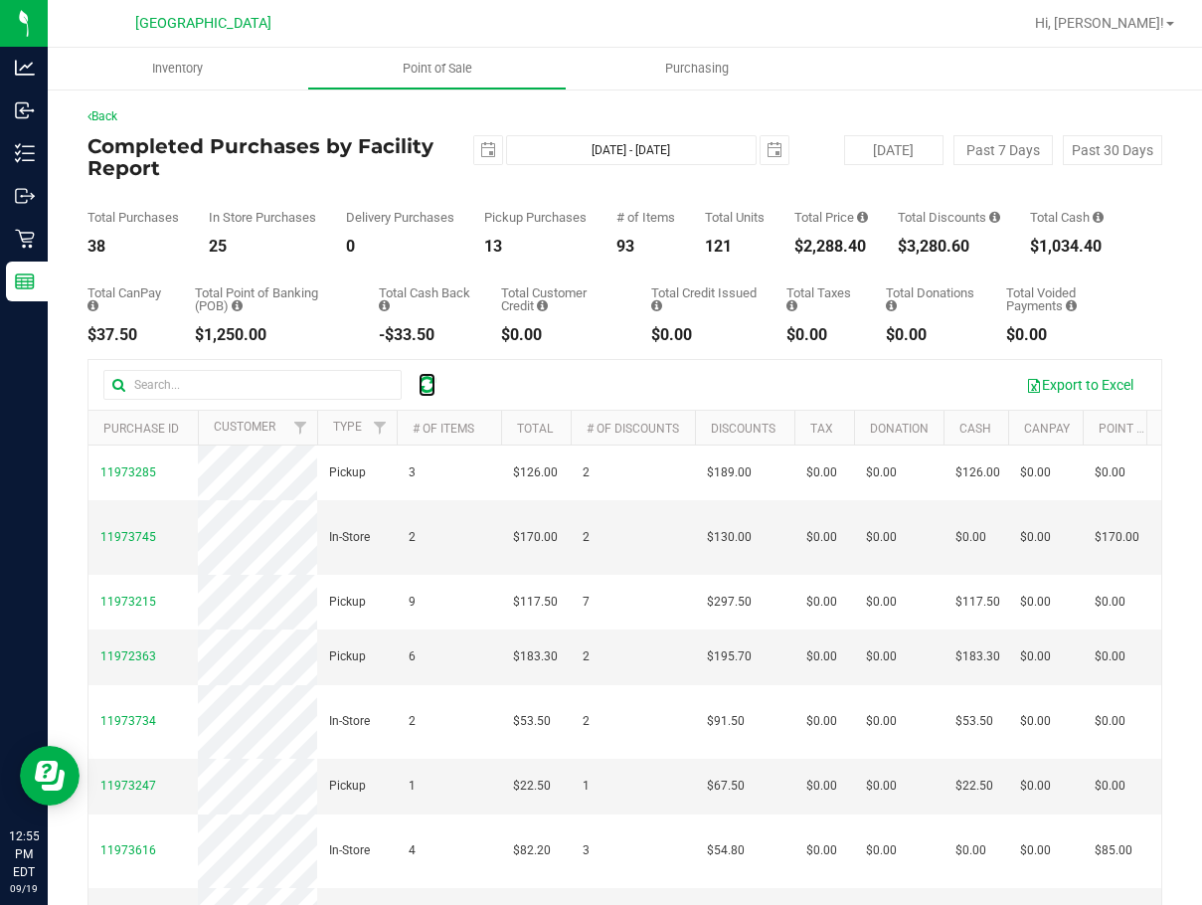
click at [431, 382] on icon at bounding box center [427, 385] width 17 height 20
click at [421, 383] on icon at bounding box center [427, 385] width 17 height 20
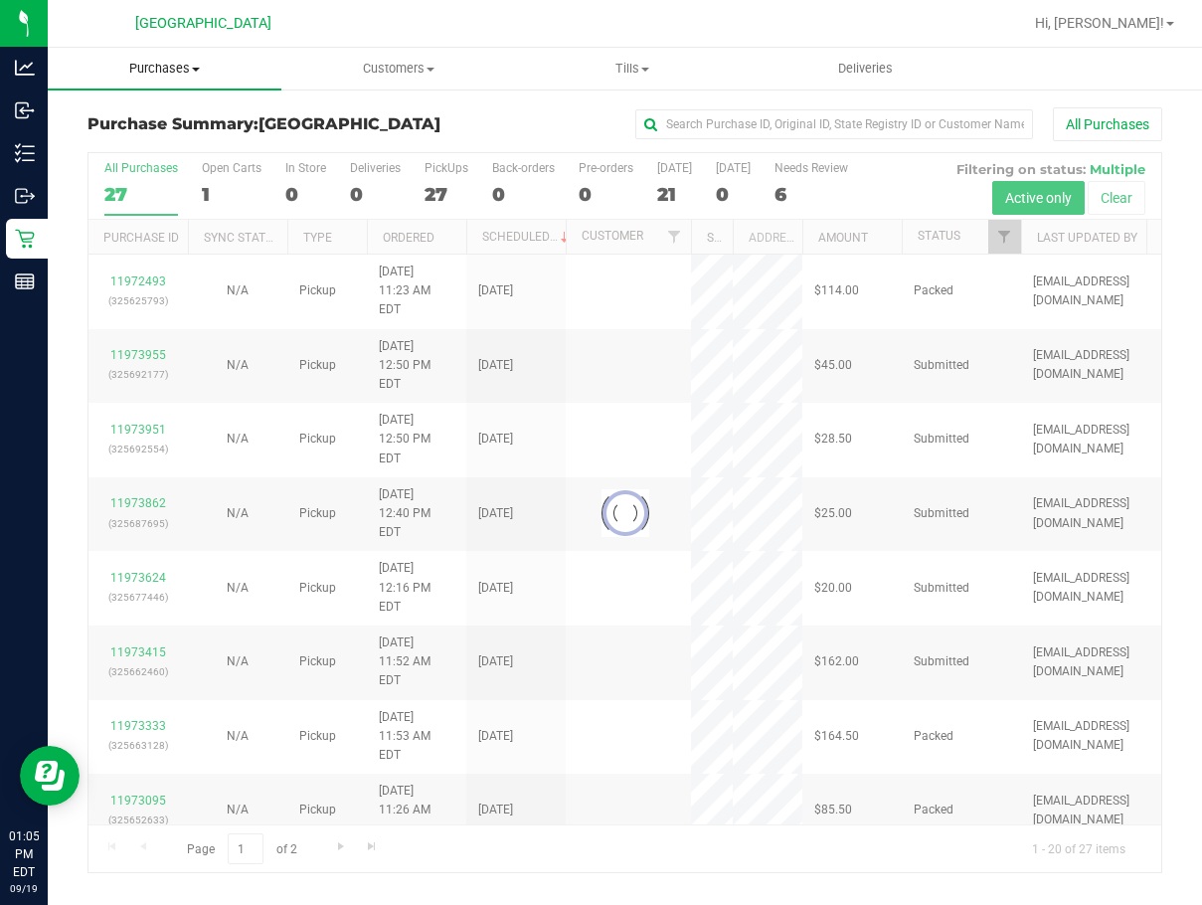
drag, startPoint x: 0, startPoint y: 0, endPoint x: 171, endPoint y: 65, distance: 182.8
click at [171, 65] on span "Purchases" at bounding box center [165, 69] width 234 height 18
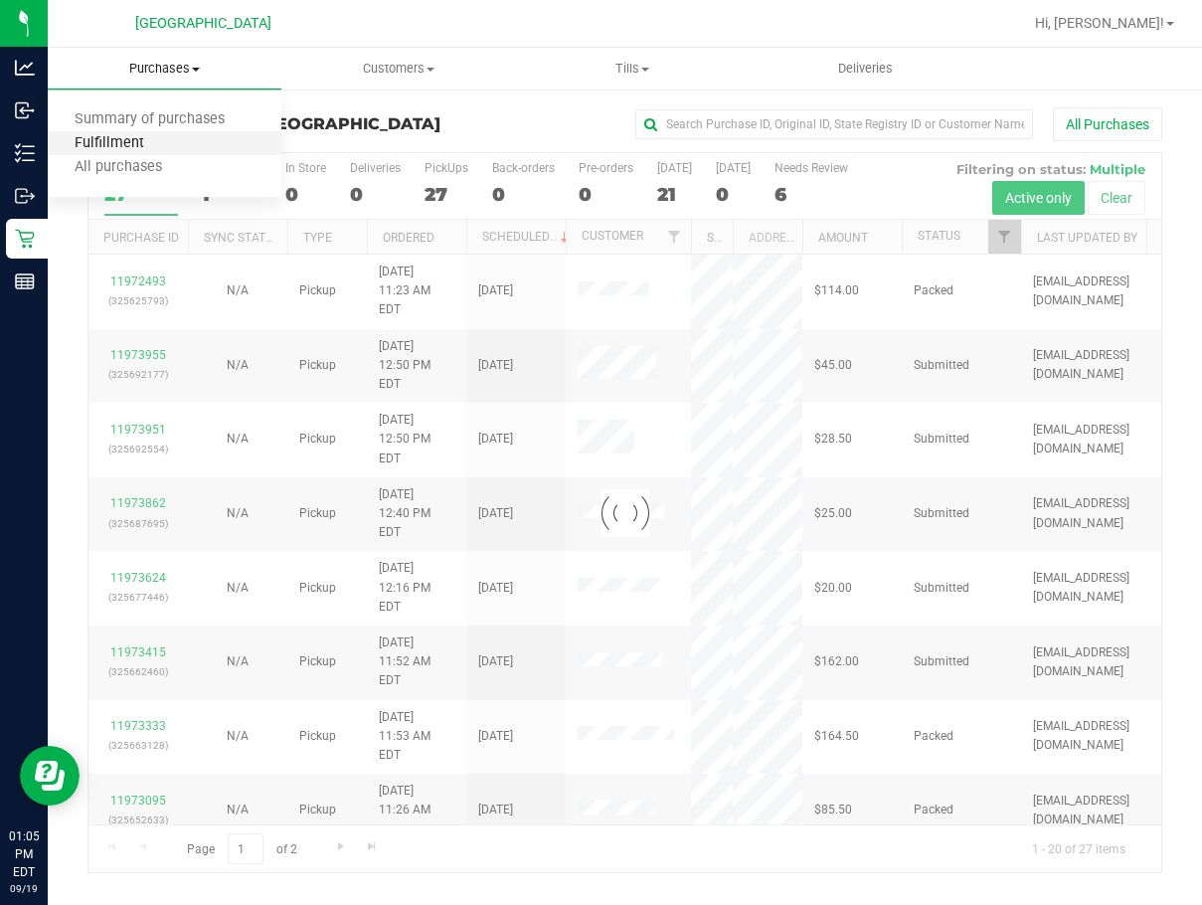
click at [134, 142] on span "Fulfillment" at bounding box center [109, 143] width 123 height 17
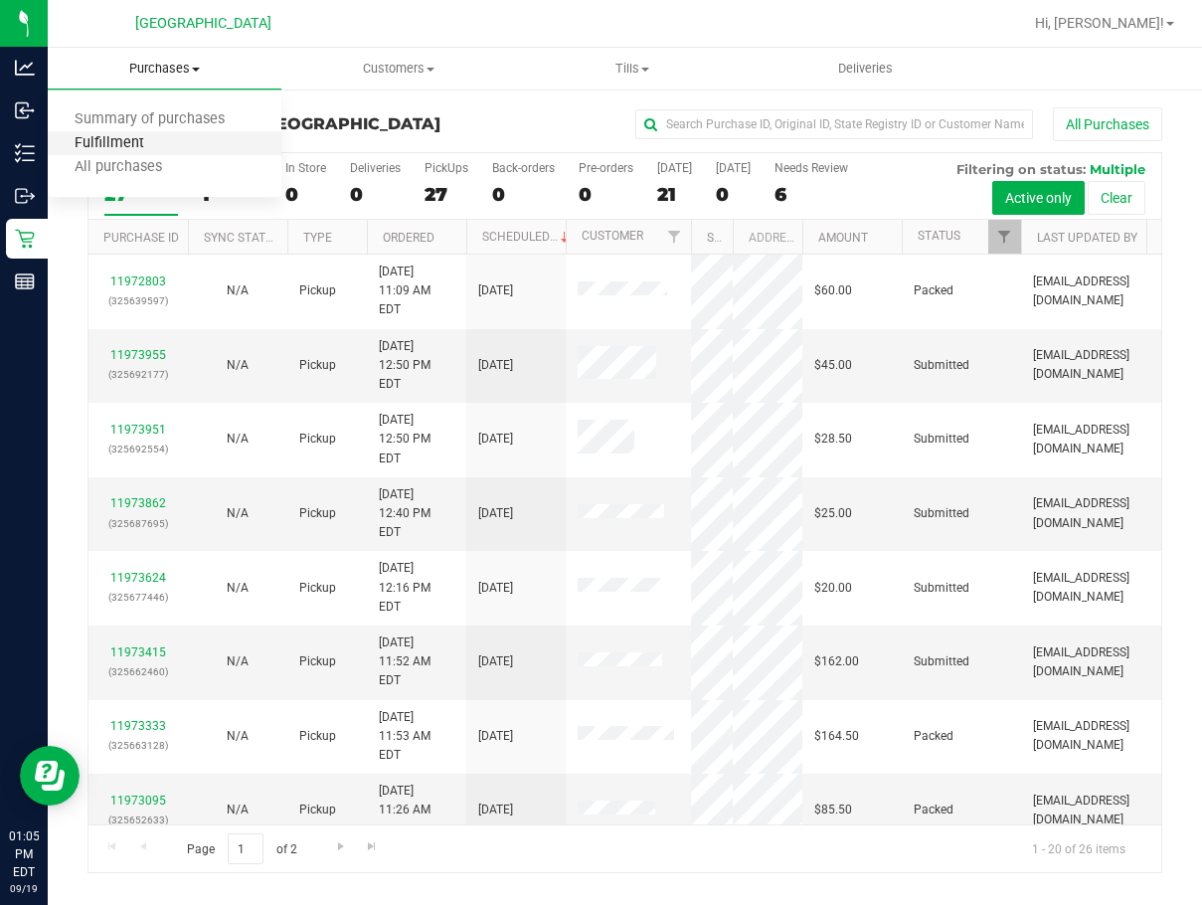
click at [134, 142] on span "Fulfillment" at bounding box center [109, 143] width 123 height 17
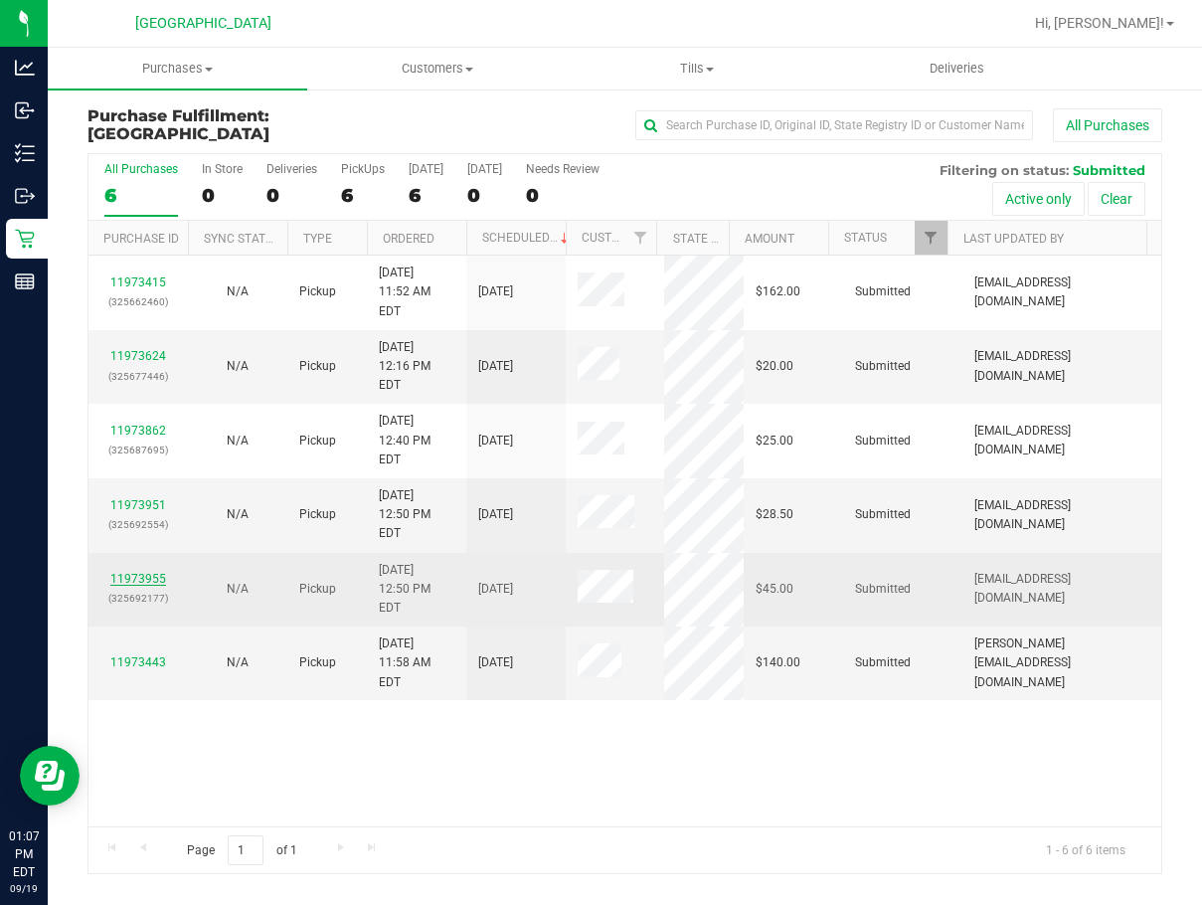
click at [152, 572] on link "11973955" at bounding box center [138, 579] width 56 height 14
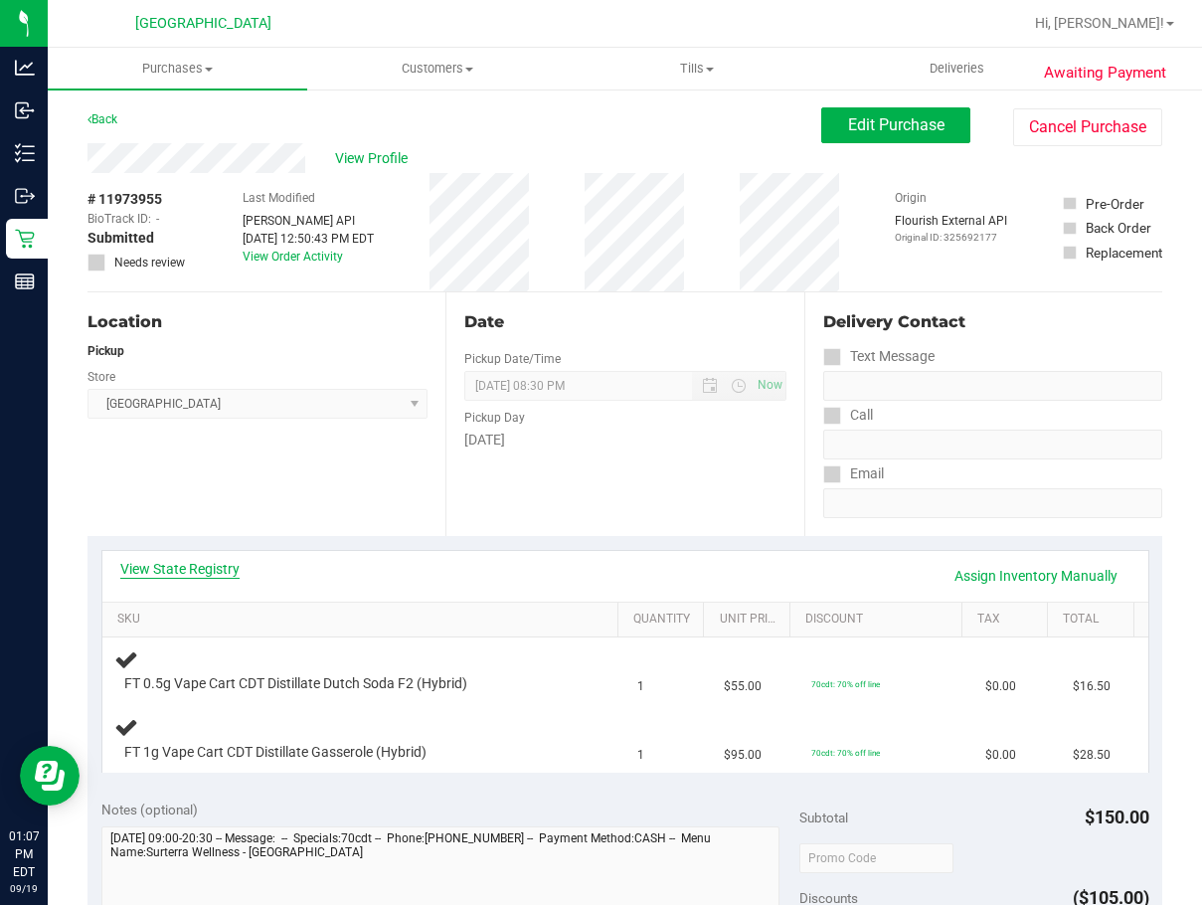
click at [190, 569] on link "View State Registry" at bounding box center [179, 569] width 119 height 20
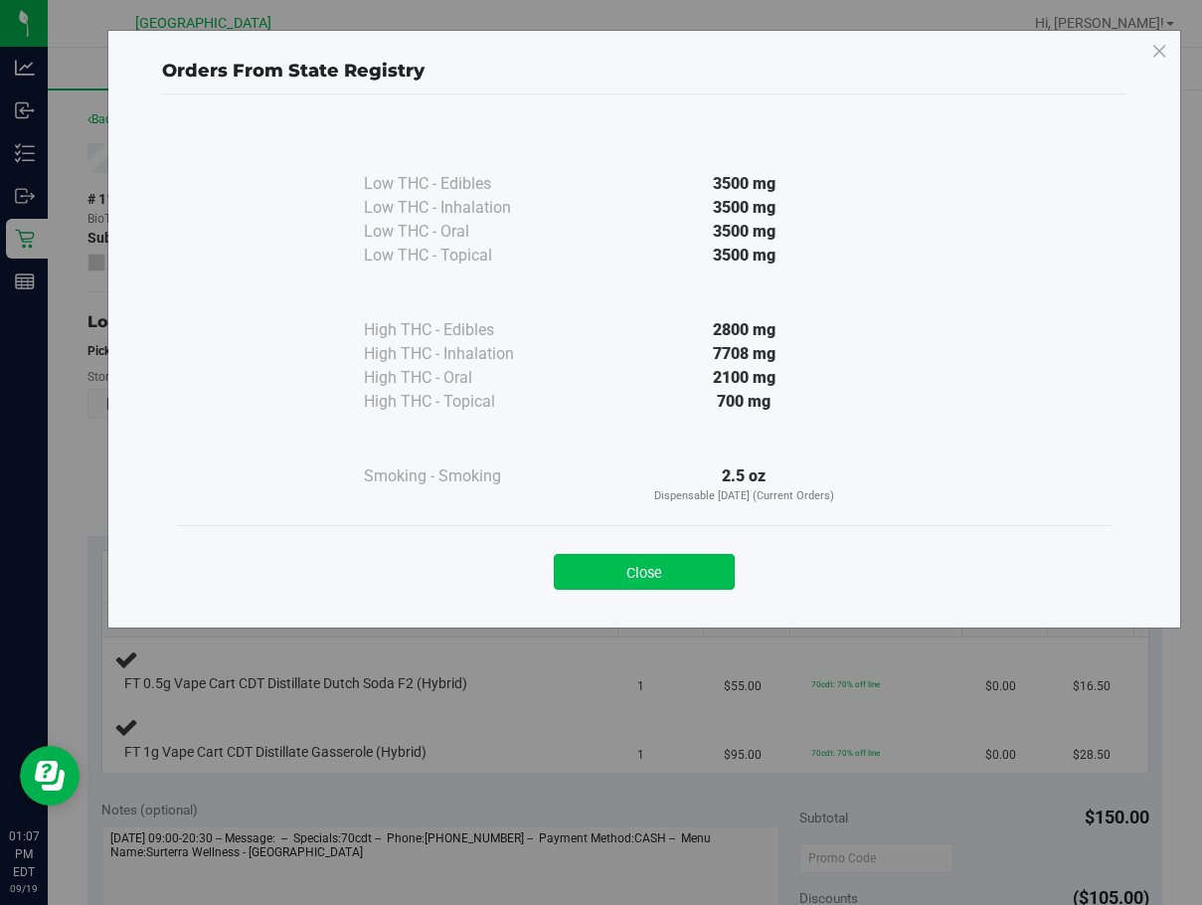
click at [591, 575] on button "Close" at bounding box center [644, 572] width 181 height 36
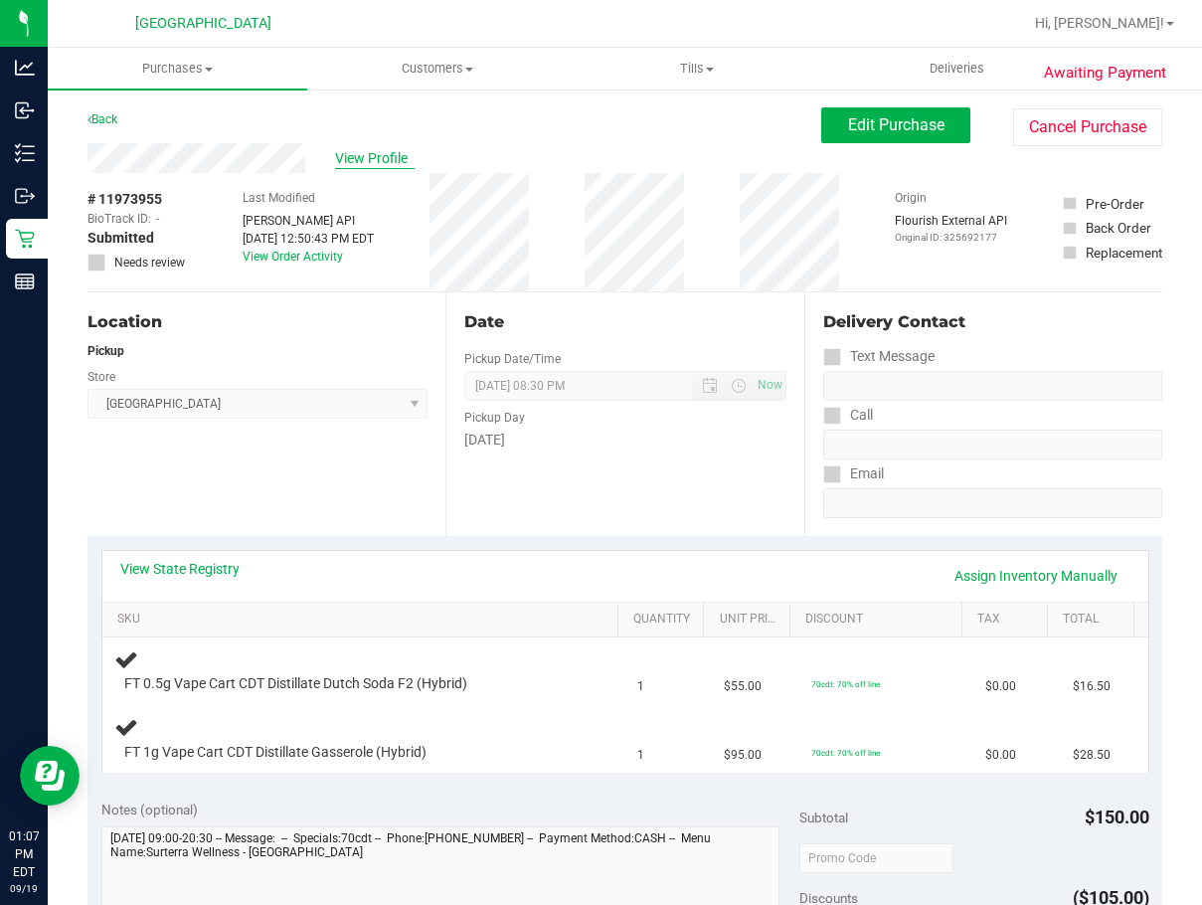
click at [362, 152] on span "View Profile" at bounding box center [375, 158] width 80 height 21
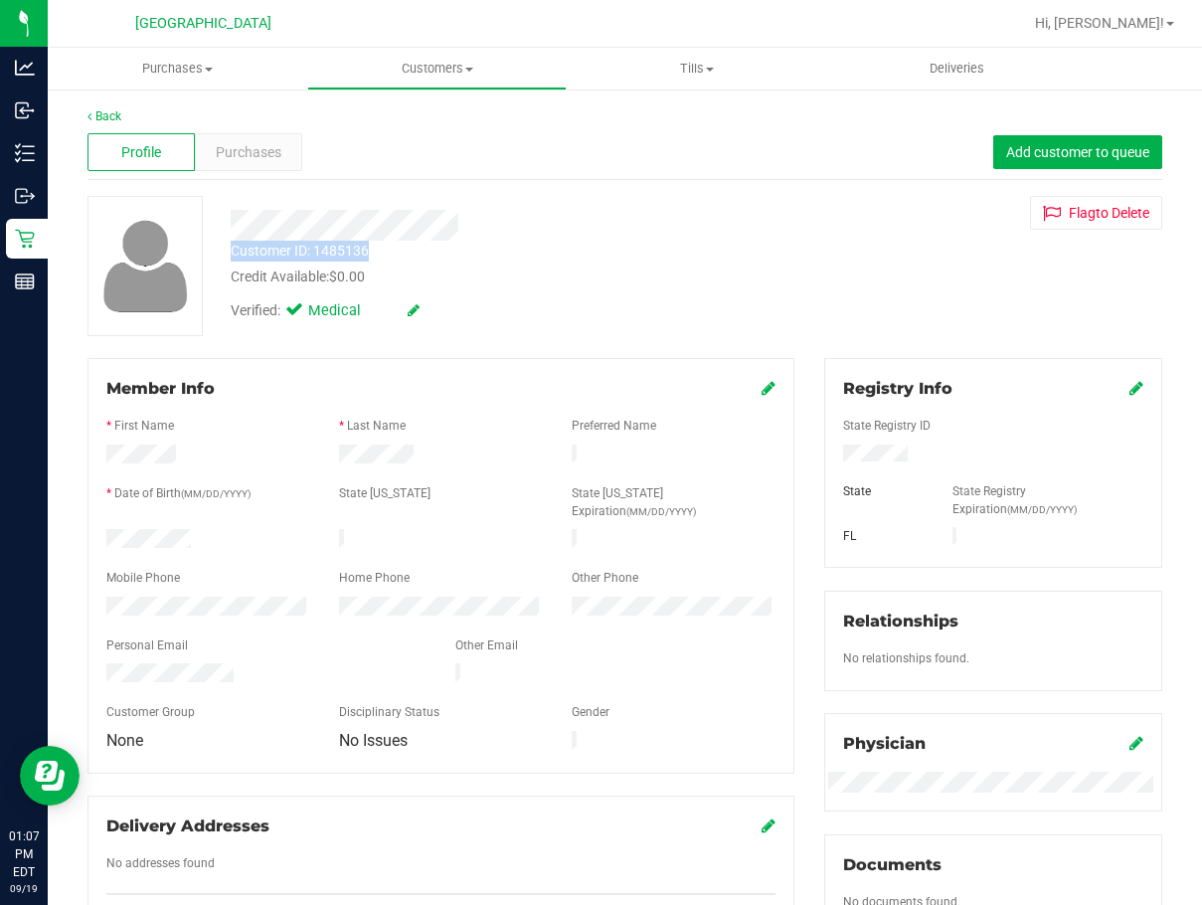
drag, startPoint x: 229, startPoint y: 224, endPoint x: 396, endPoint y: 247, distance: 168.6
click at [396, 247] on div "Customer ID: 1485136 Credit Available: $0.00 Verified: Medical" at bounding box center [492, 263] width 553 height 135
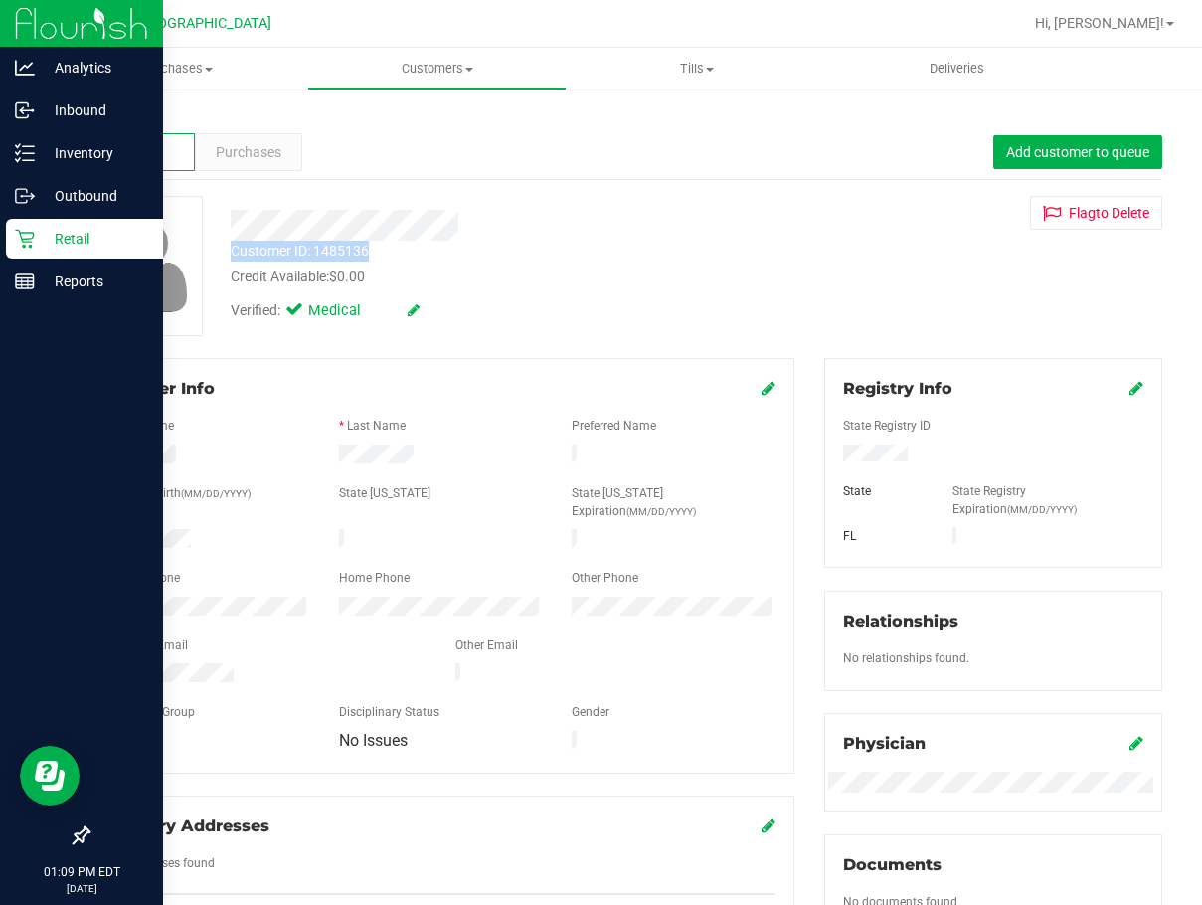
click at [38, 223] on div "Retail" at bounding box center [84, 239] width 157 height 40
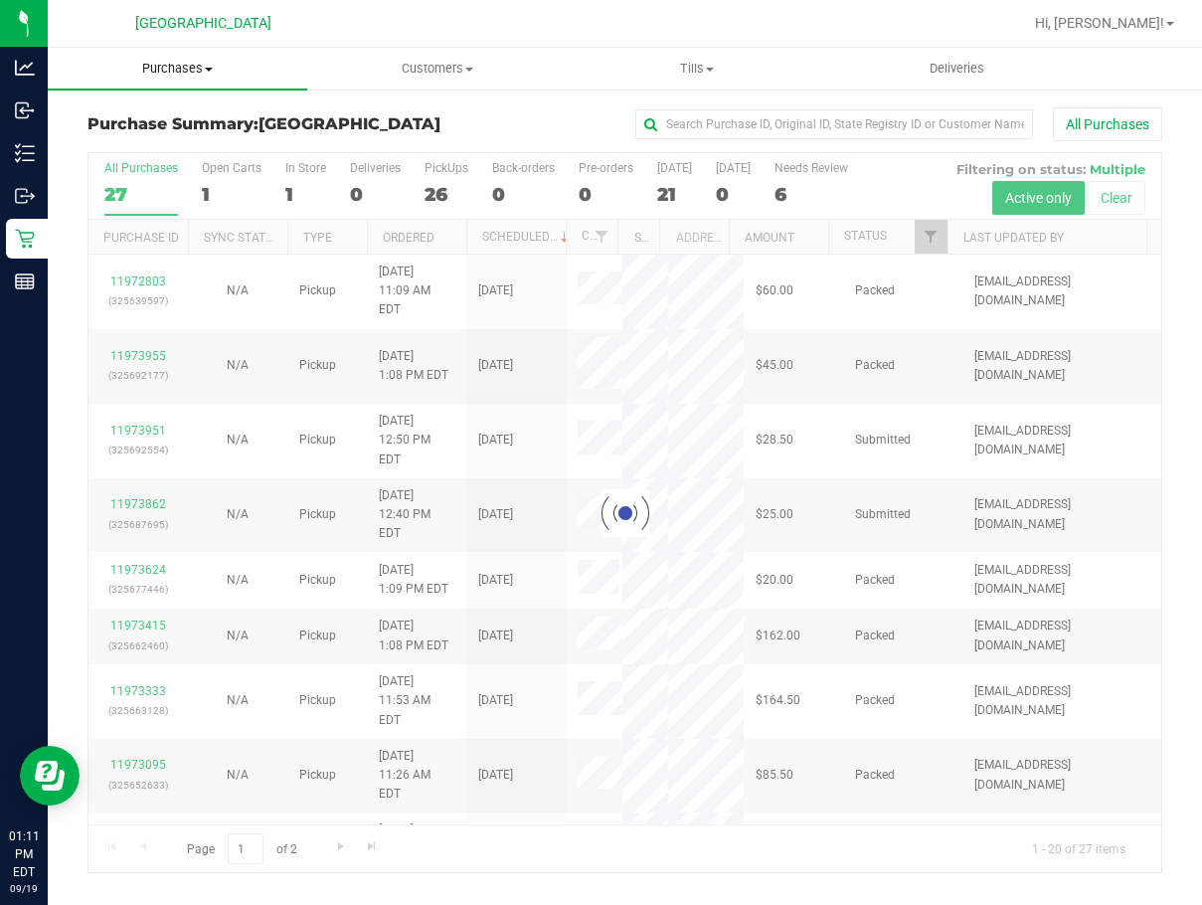
click at [172, 71] on span "Purchases" at bounding box center [177, 69] width 259 height 18
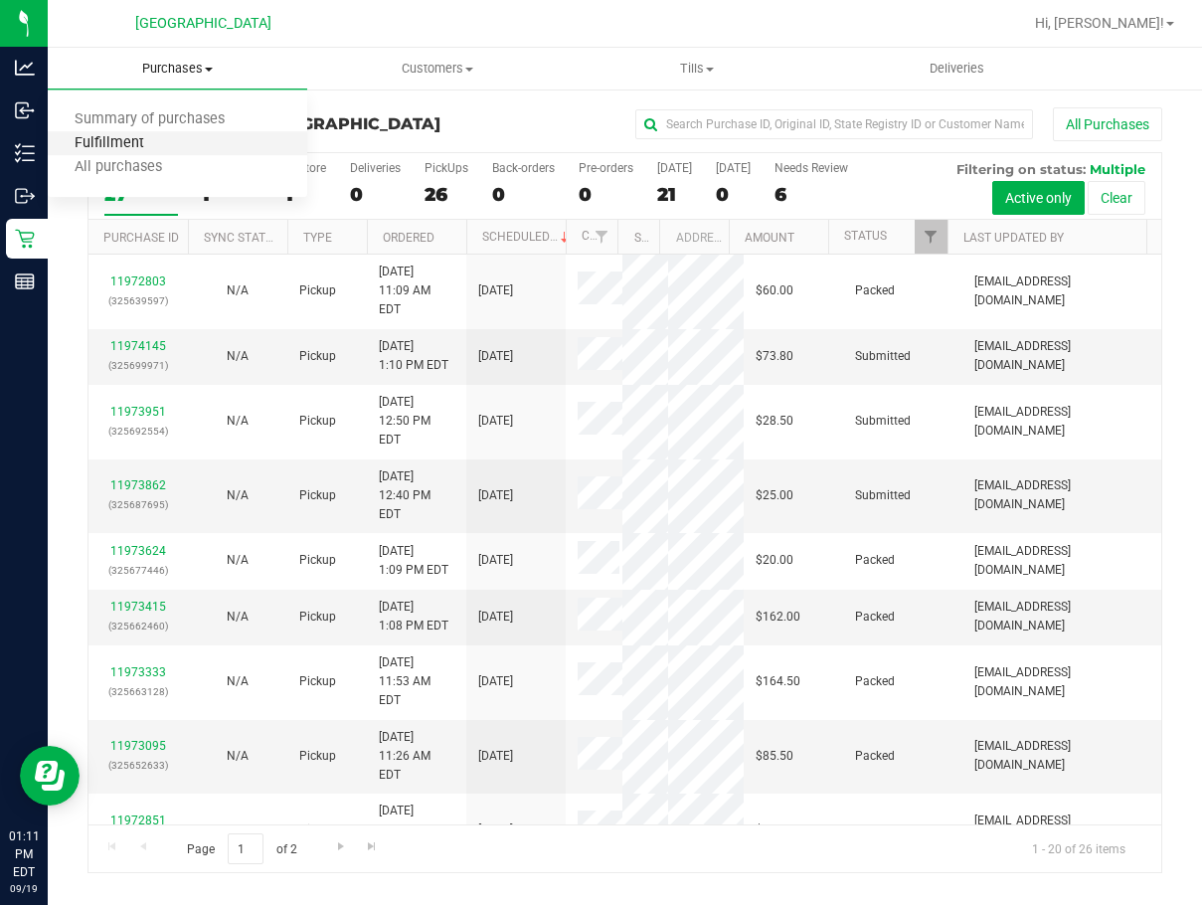
click at [151, 135] on span "Fulfillment" at bounding box center [109, 143] width 123 height 17
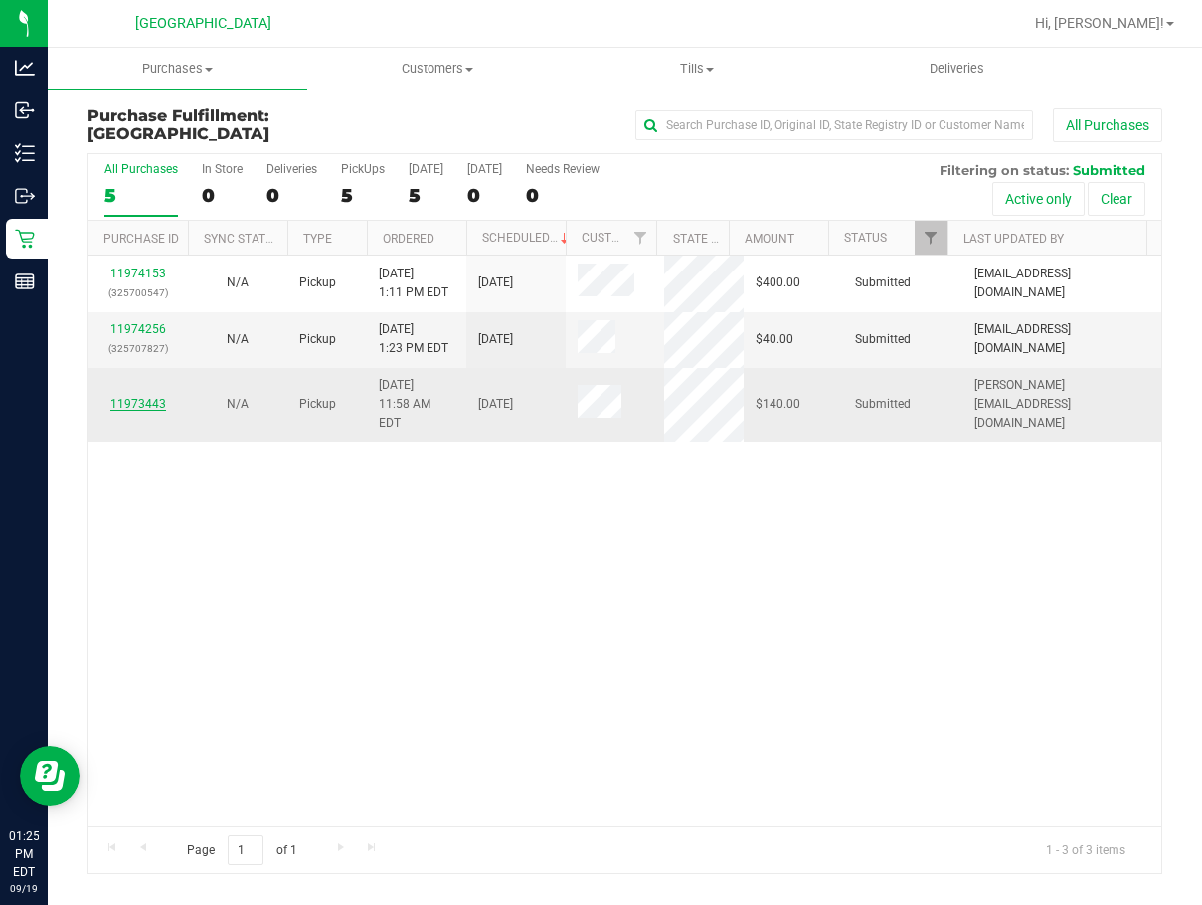
click at [142, 397] on link "11973443" at bounding box center [138, 404] width 56 height 14
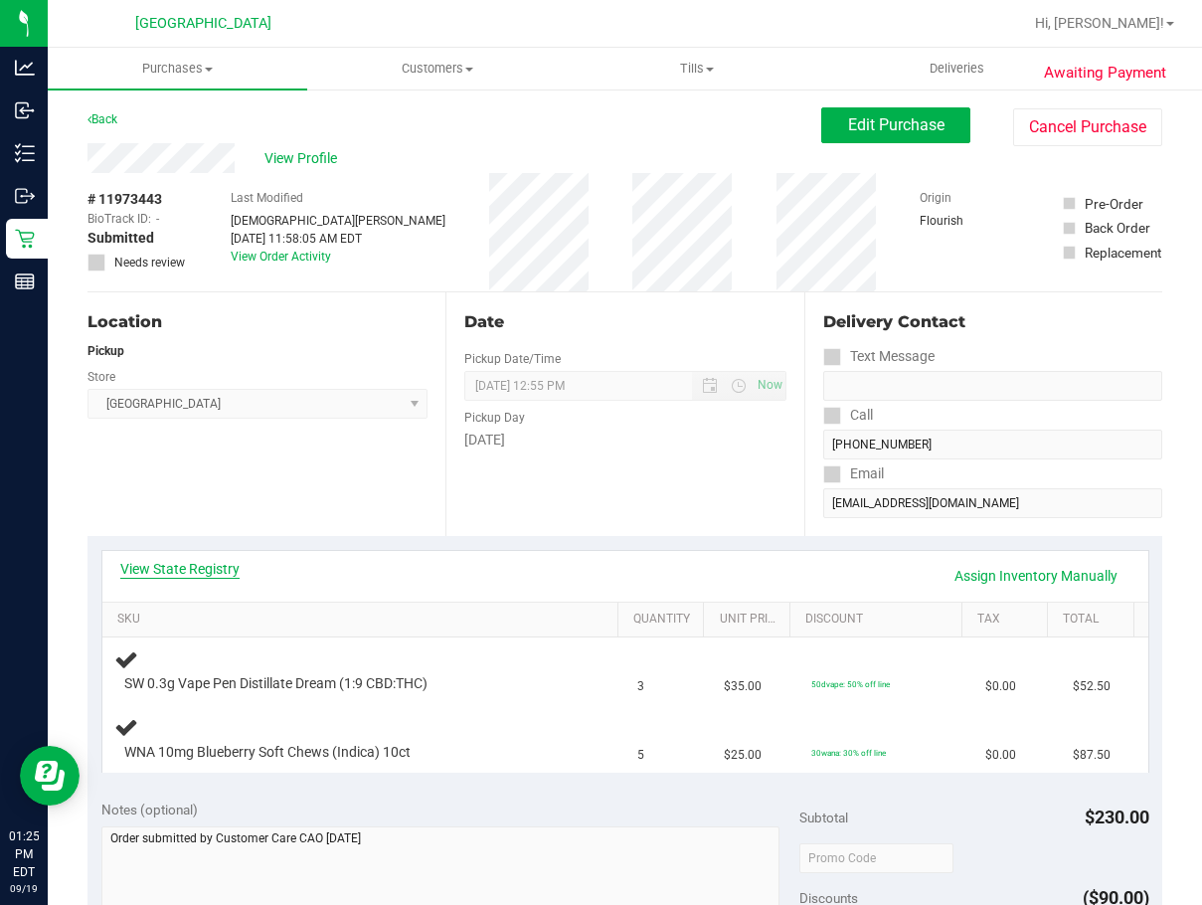
click at [223, 567] on link "View State Registry" at bounding box center [179, 569] width 119 height 20
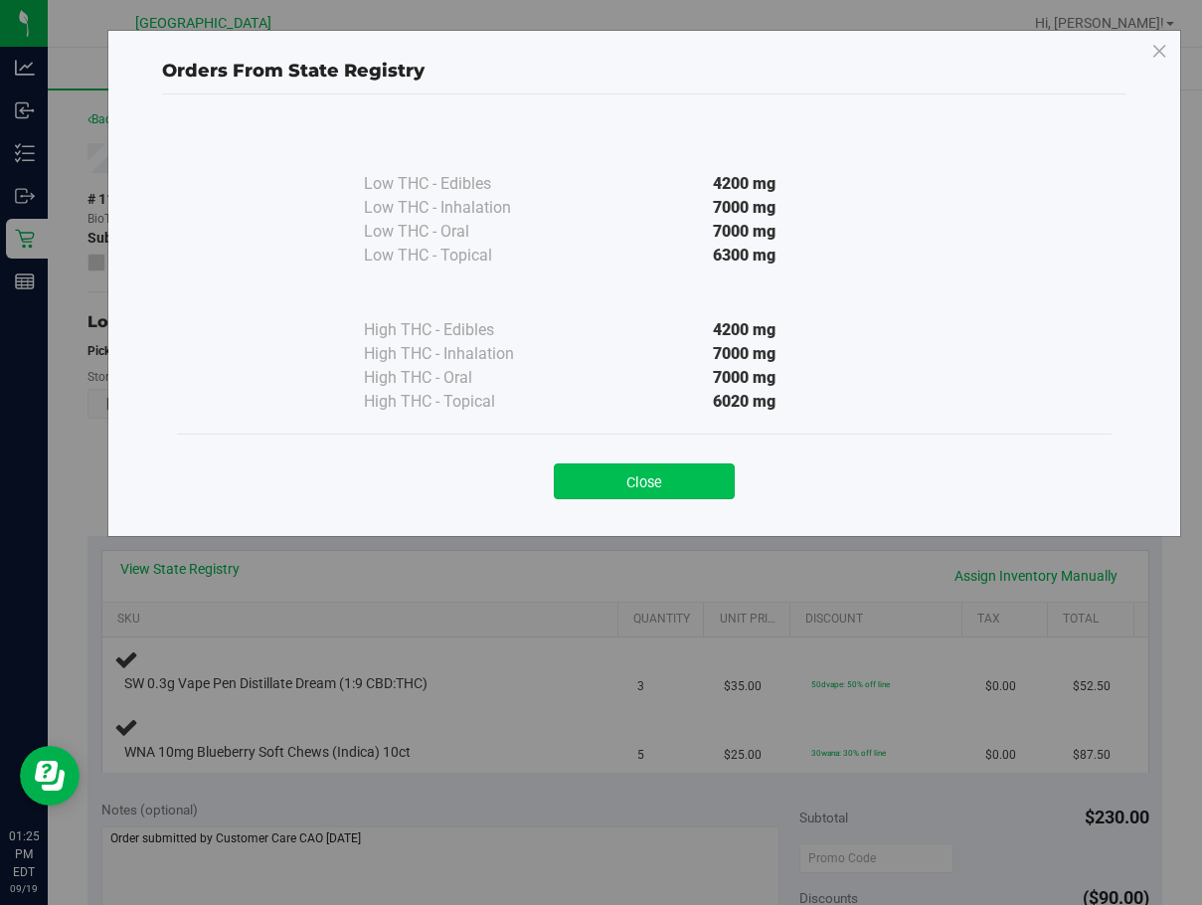
click at [620, 488] on button "Close" at bounding box center [644, 481] width 181 height 36
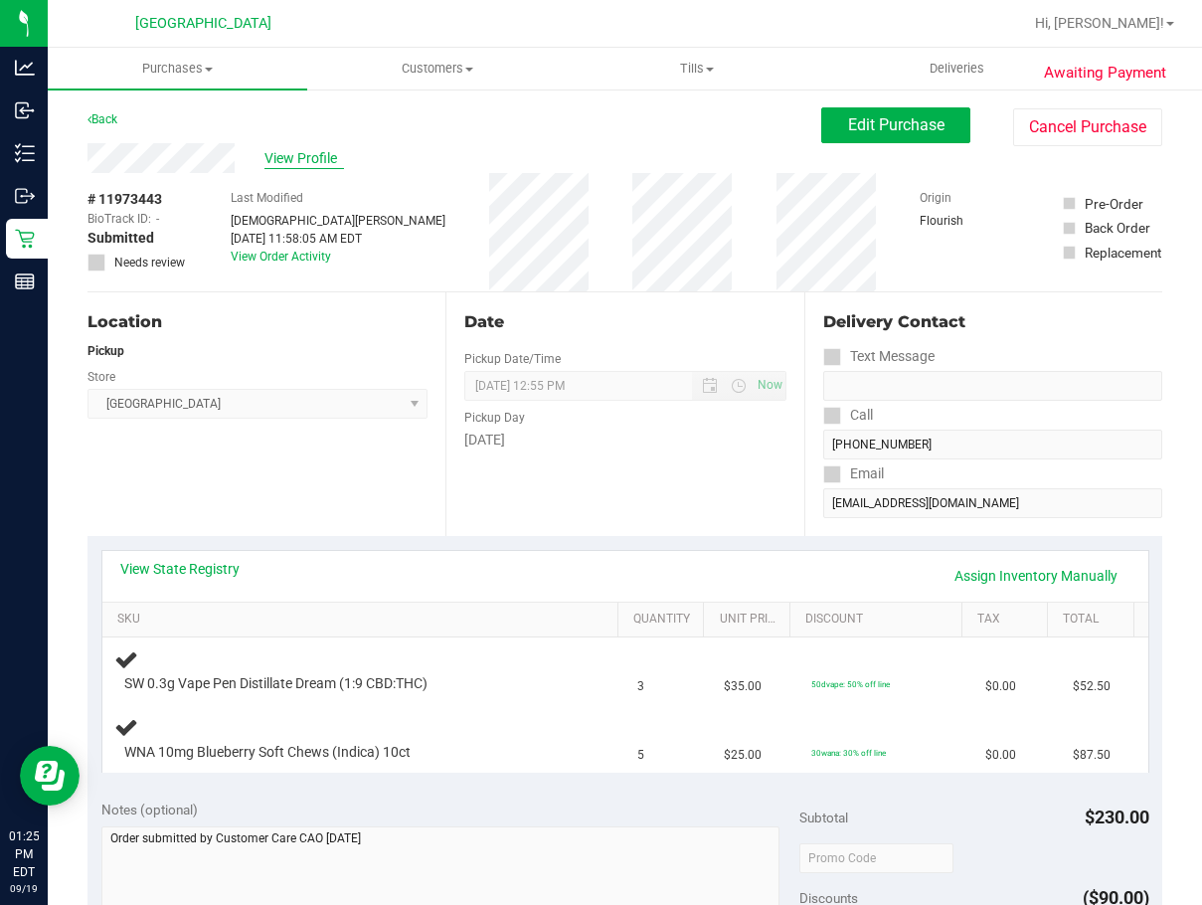
click at [312, 154] on span "View Profile" at bounding box center [304, 158] width 80 height 21
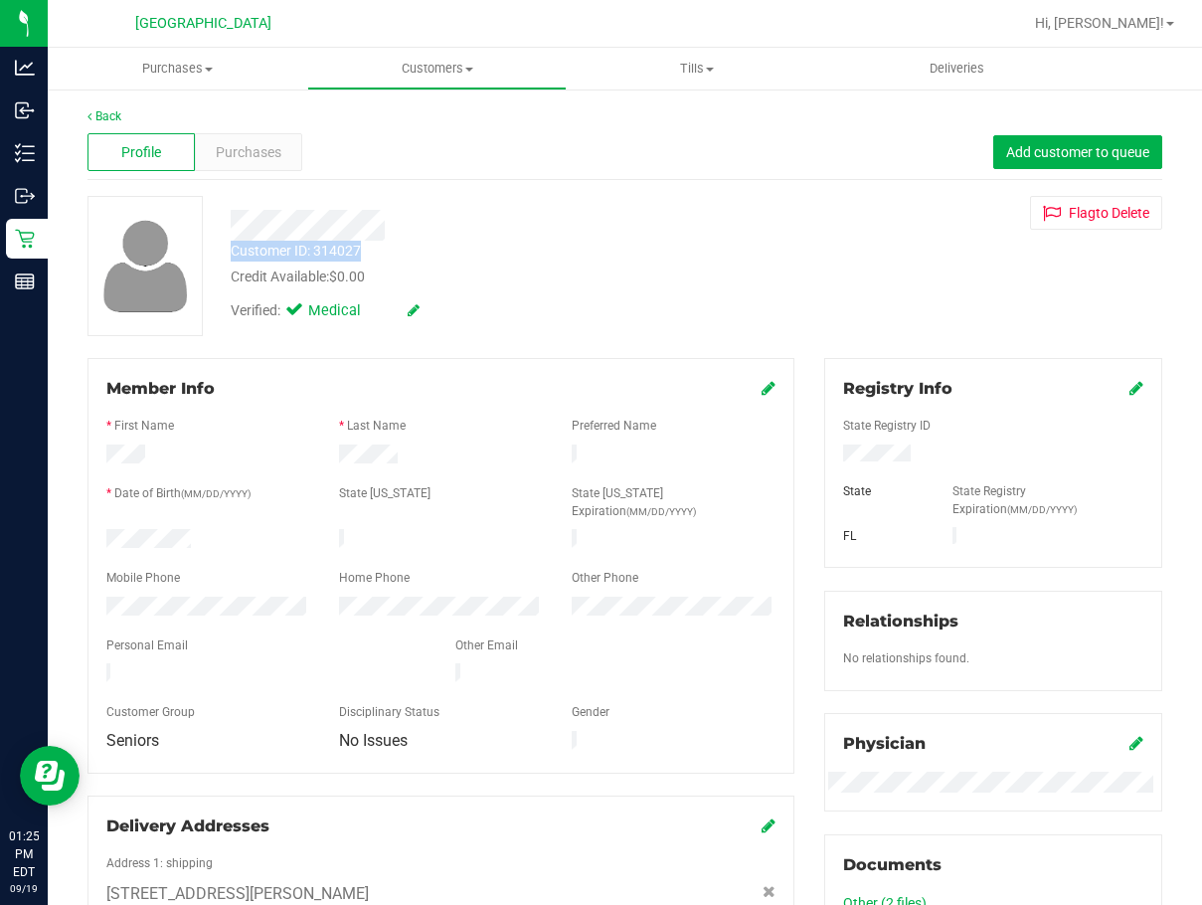
drag, startPoint x: 228, startPoint y: 224, endPoint x: 375, endPoint y: 257, distance: 151.0
click at [375, 257] on div "Customer ID: 314027 Credit Available: $0.00 Verified: Medical" at bounding box center [492, 263] width 553 height 135
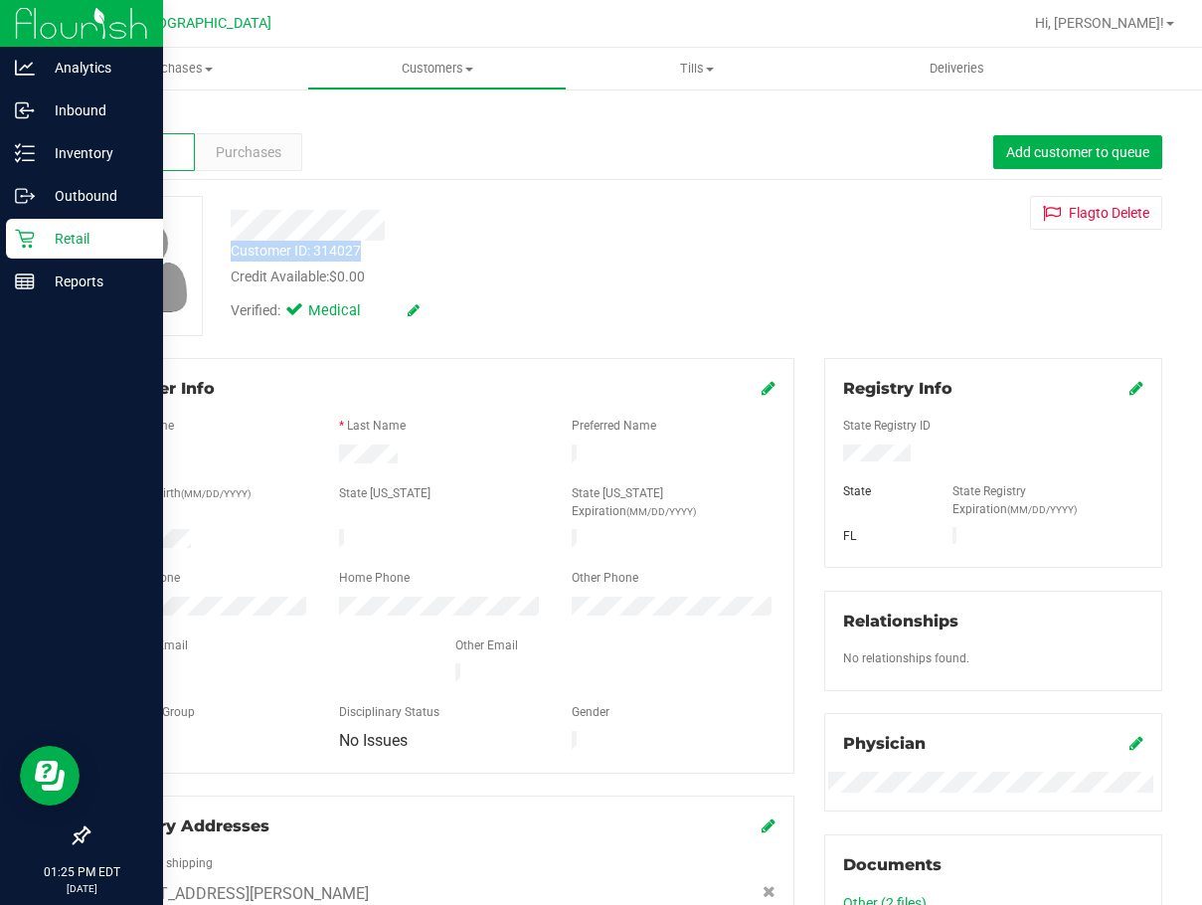
click at [34, 244] on icon at bounding box center [25, 239] width 20 height 20
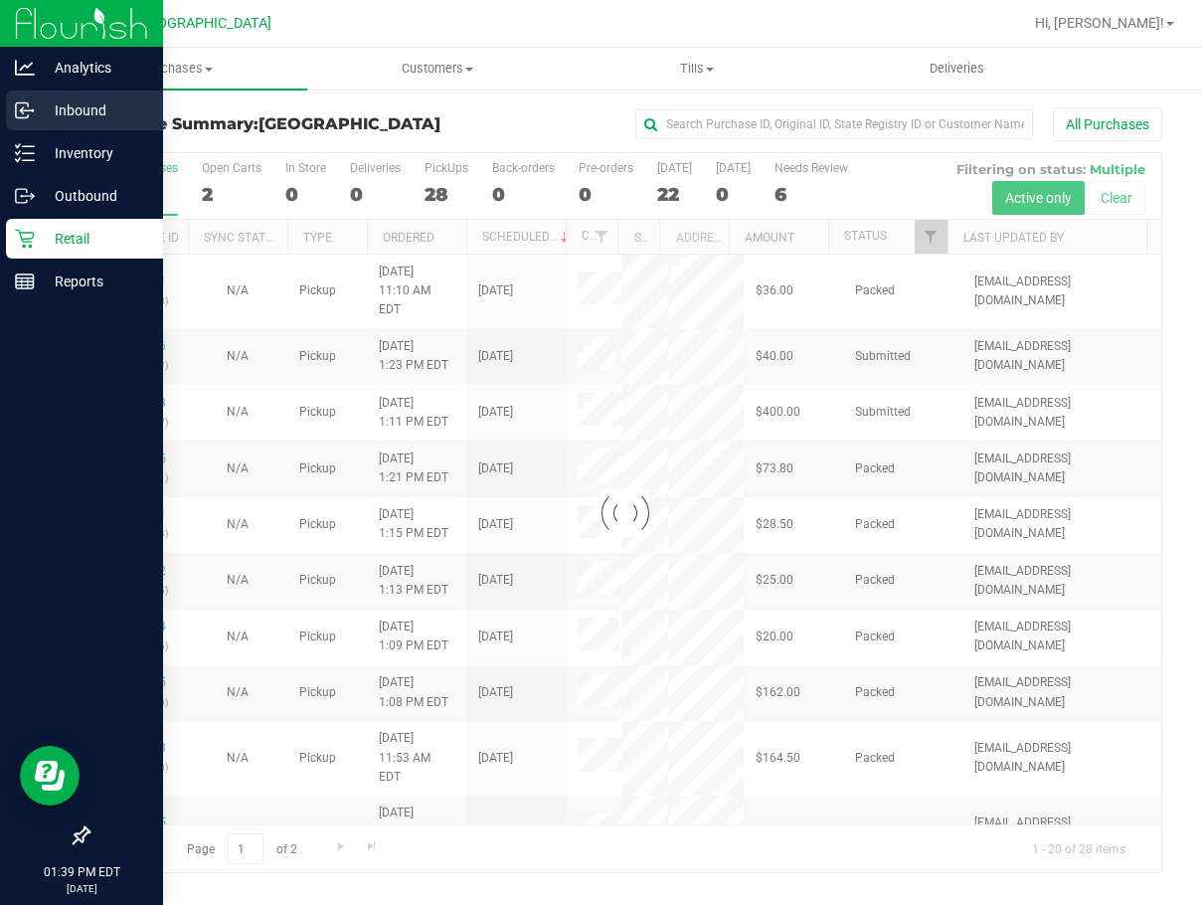
click at [82, 106] on p "Inbound" at bounding box center [94, 110] width 119 height 24
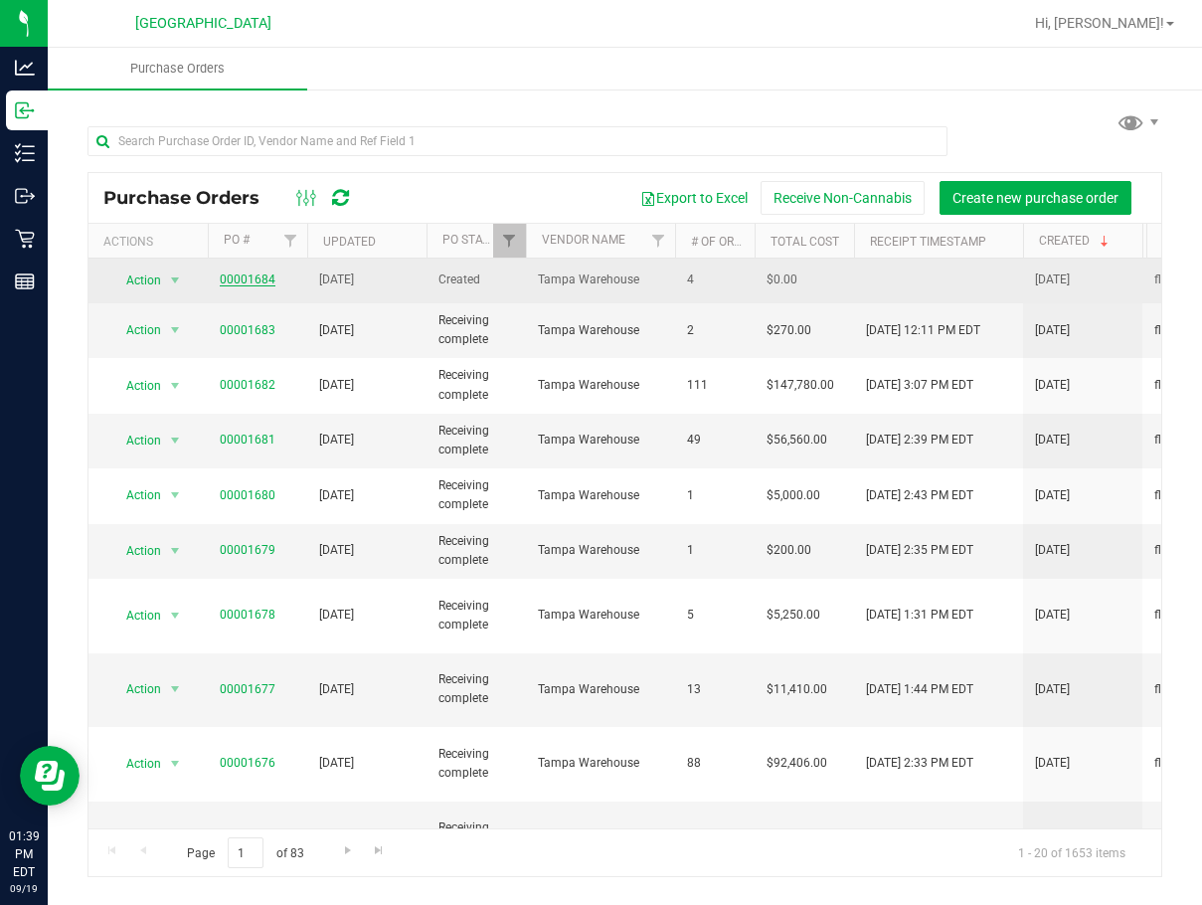
click at [235, 279] on link "00001684" at bounding box center [248, 279] width 56 height 14
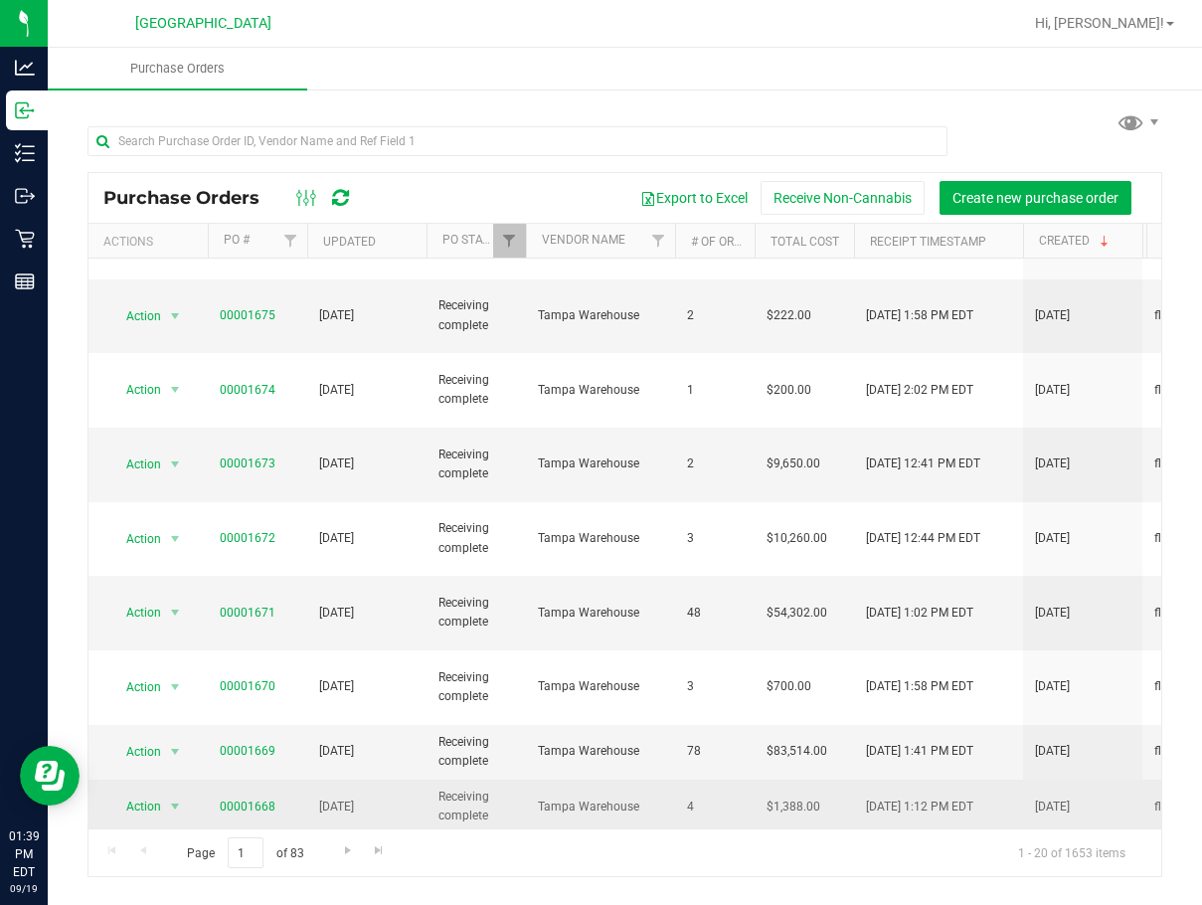
scroll to position [536, 0]
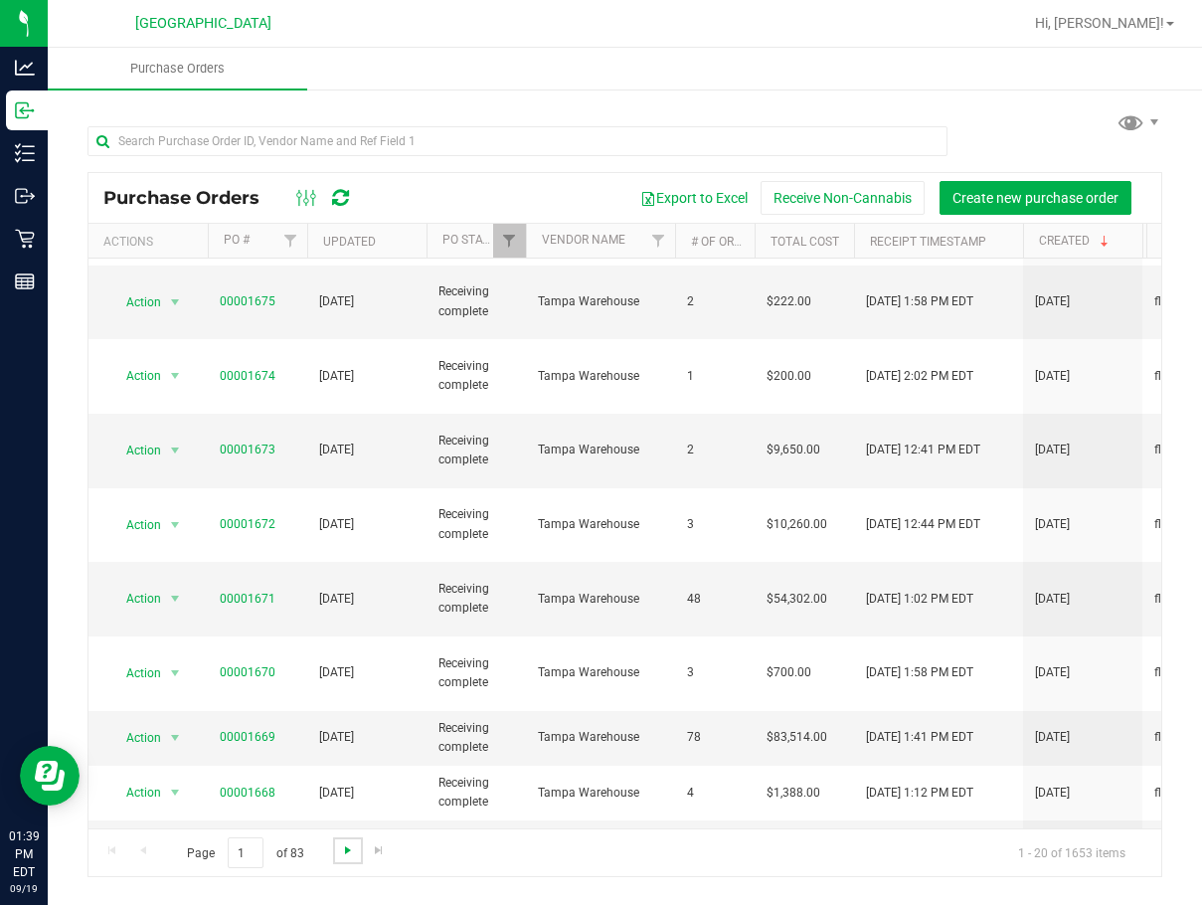
click at [347, 852] on span "Go to the next page" at bounding box center [348, 850] width 16 height 16
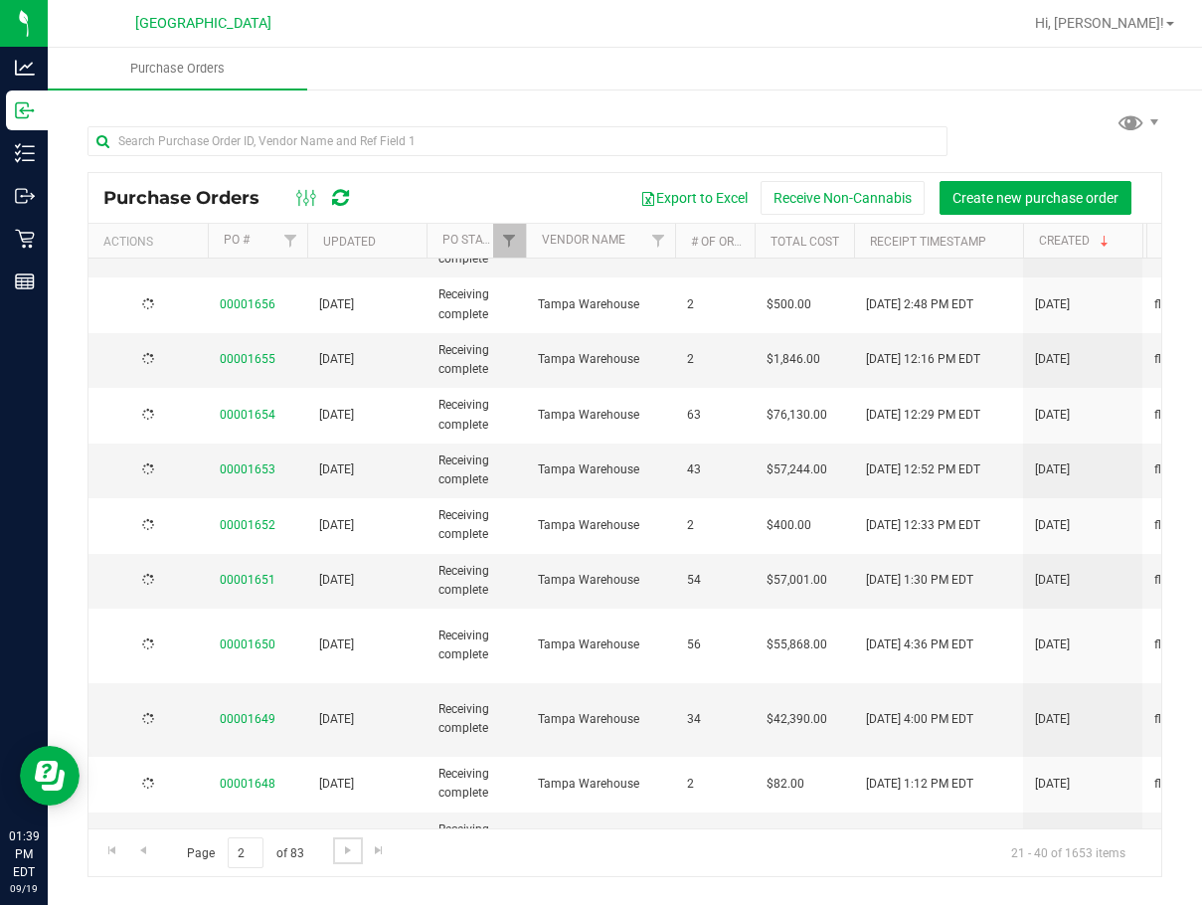
scroll to position [0, 0]
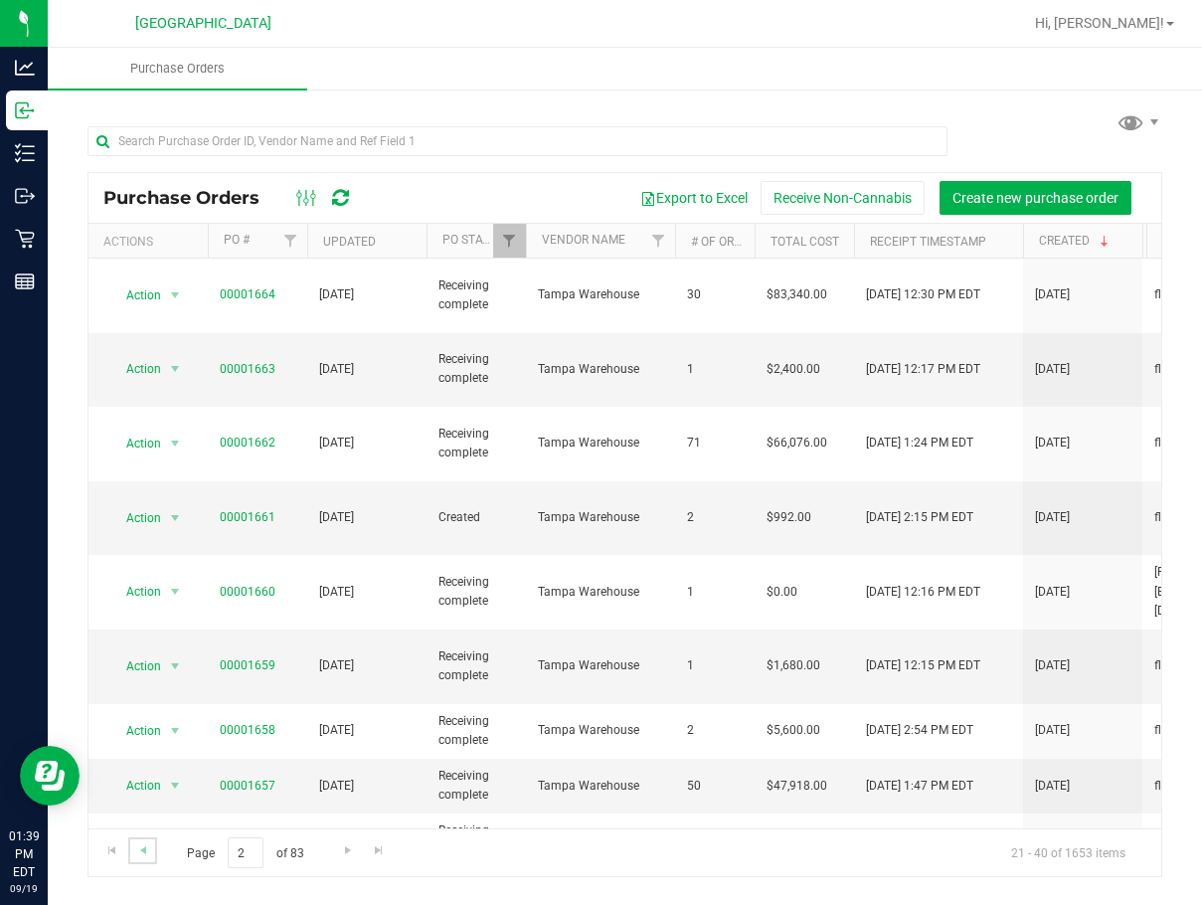
click at [152, 851] on link "Go to the previous page" at bounding box center [142, 850] width 29 height 27
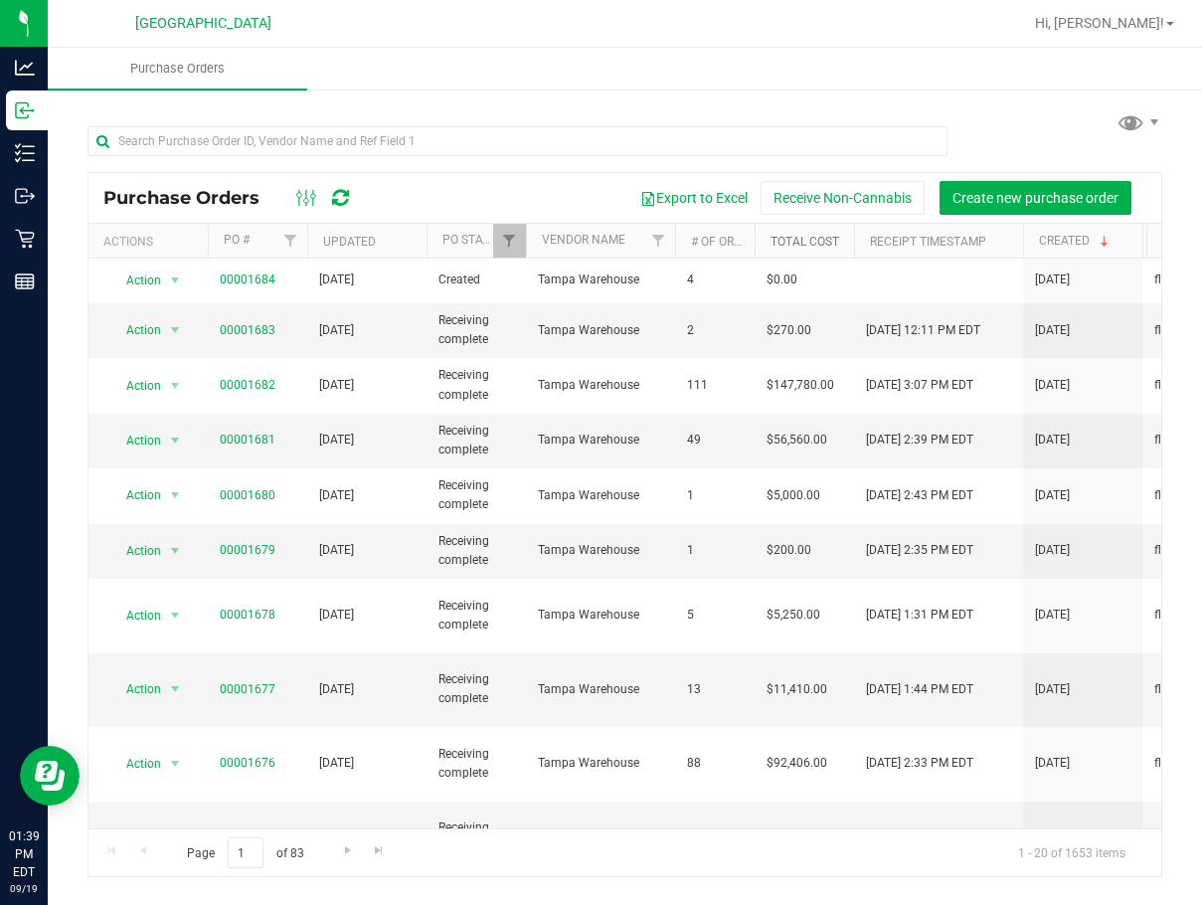
click at [815, 245] on link "Total Cost" at bounding box center [804, 242] width 69 height 14
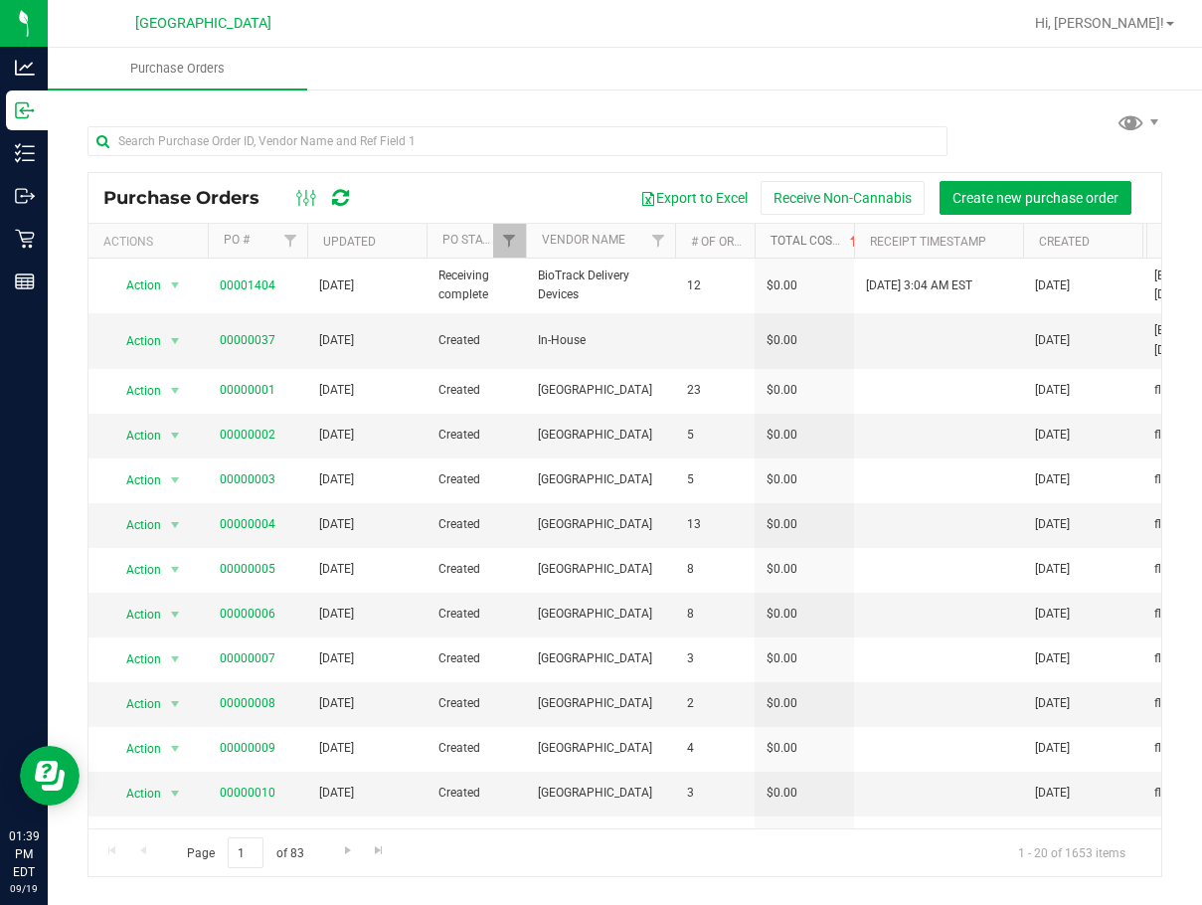
click at [820, 242] on link "Total Cost" at bounding box center [815, 241] width 91 height 14
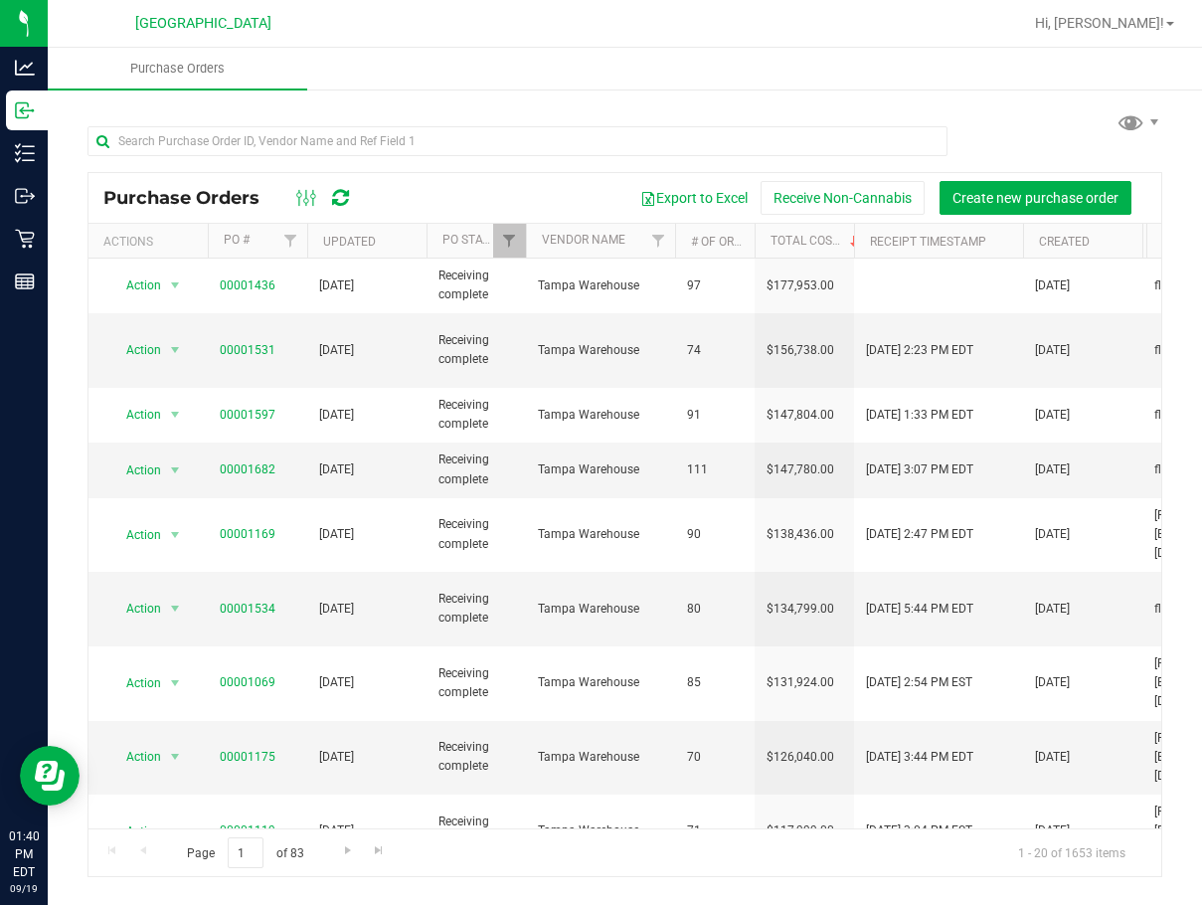
click at [917, 87] on ul "Purchase Orders" at bounding box center [649, 69] width 1202 height 43
click at [886, 78] on ul "Purchase Orders" at bounding box center [649, 69] width 1202 height 43
